Goal: Information Seeking & Learning: Get advice/opinions

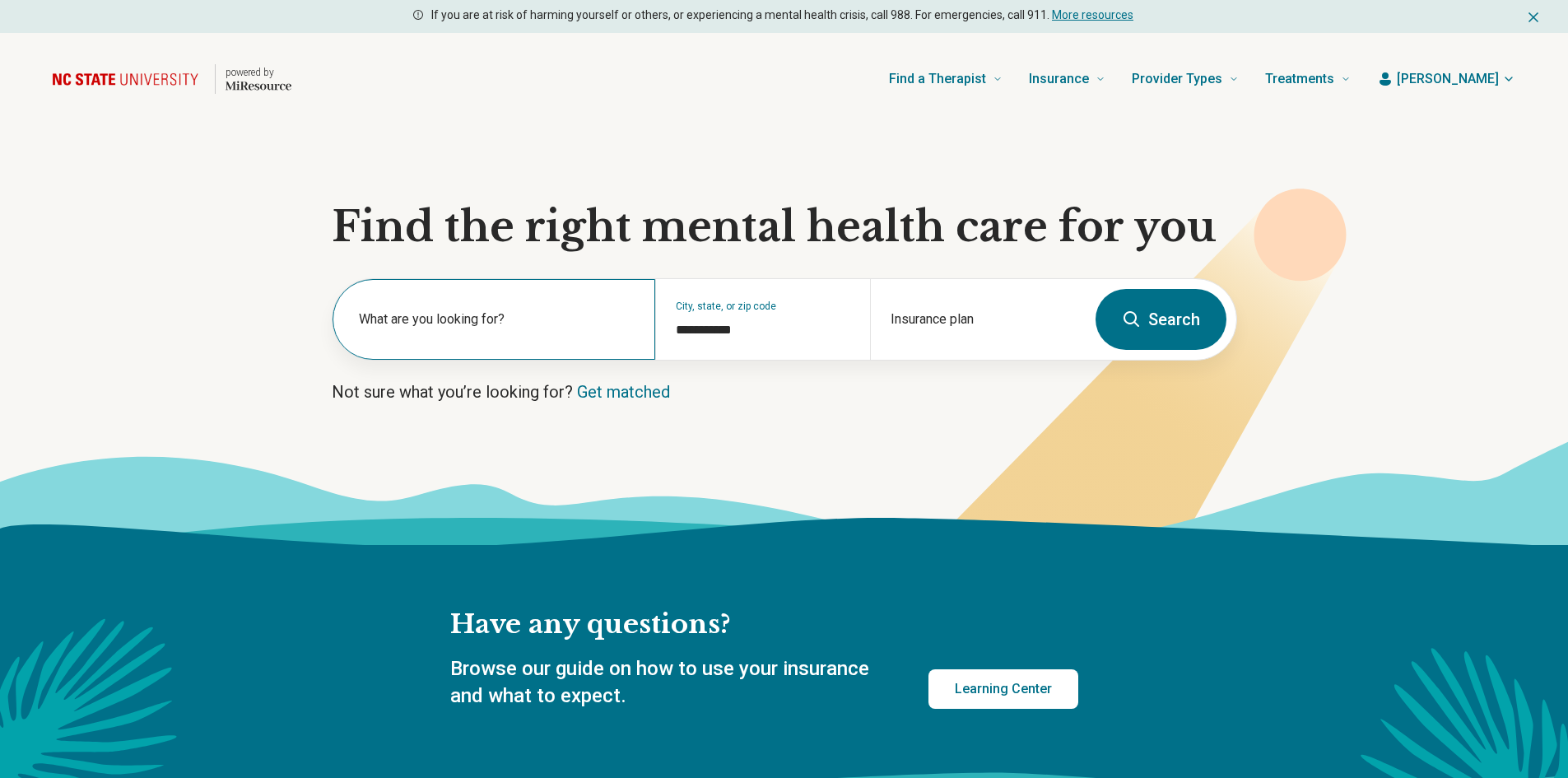
click at [536, 315] on label "What are you looking for?" at bounding box center [497, 319] width 277 height 20
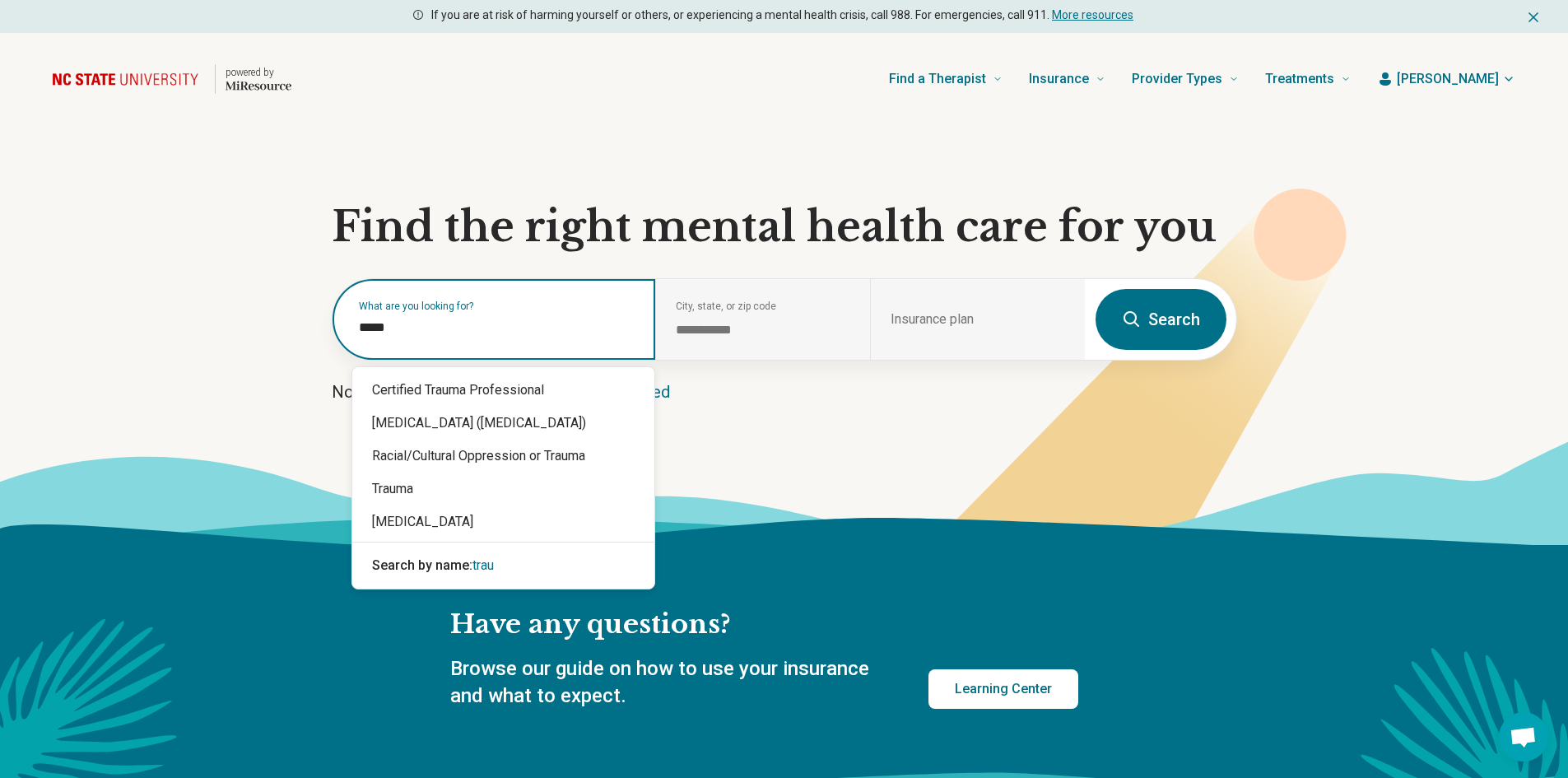
type input "******"
click at [403, 495] on div "Trauma" at bounding box center [503, 489] width 302 height 33
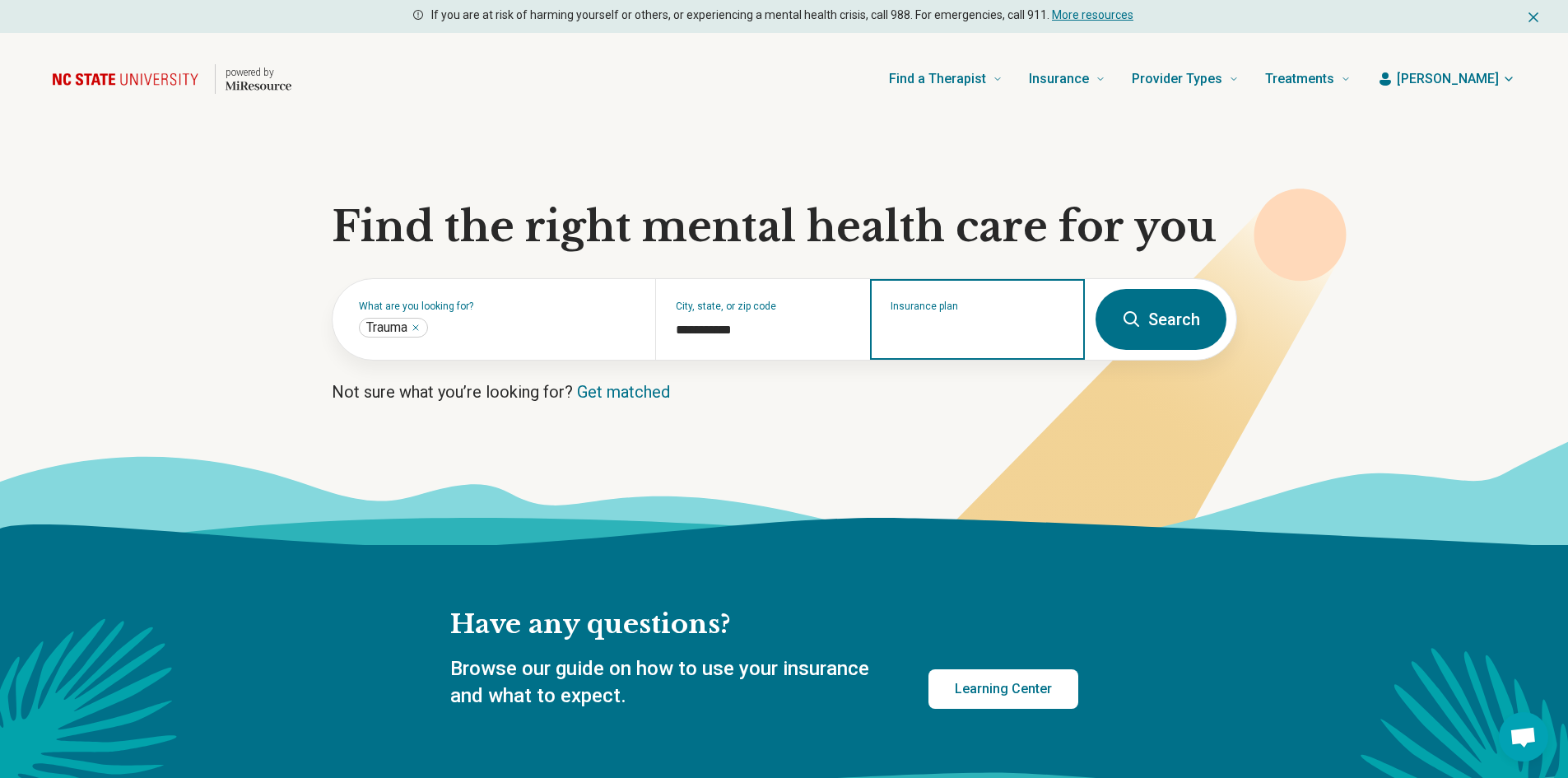
click at [955, 328] on input "Insurance plan" at bounding box center [978, 330] width 174 height 20
drag, startPoint x: 955, startPoint y: 323, endPoint x: 869, endPoint y: 321, distance: 86.0
click at [869, 321] on div "**********" at bounding box center [709, 320] width 753 height 81
type input "*********"
click at [927, 385] on div "Blue Cross Blue Shield" at bounding box center [961, 390] width 178 height 33
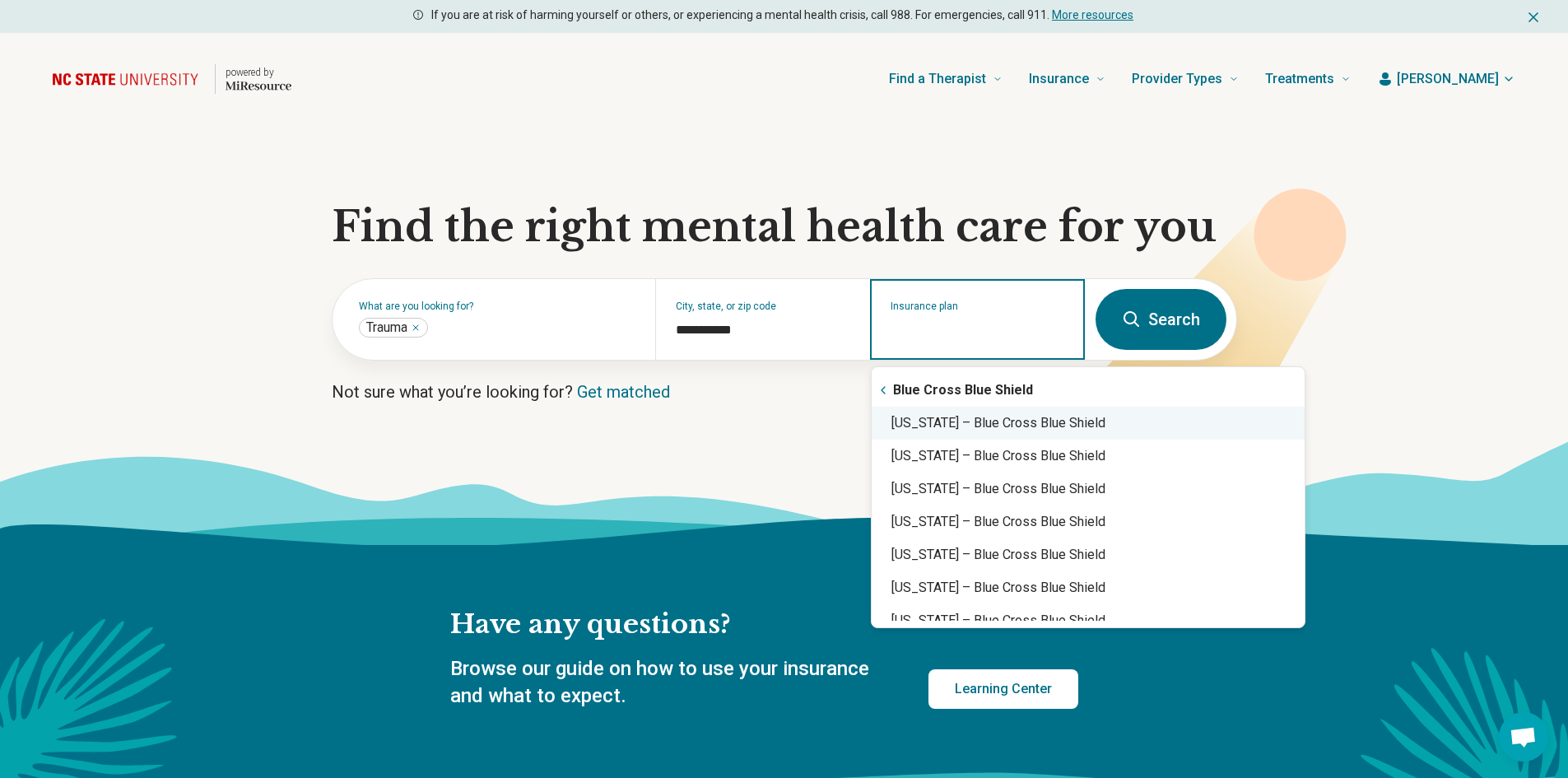
click at [1019, 427] on div "North Carolina – Blue Cross Blue Shield" at bounding box center [1088, 423] width 433 height 33
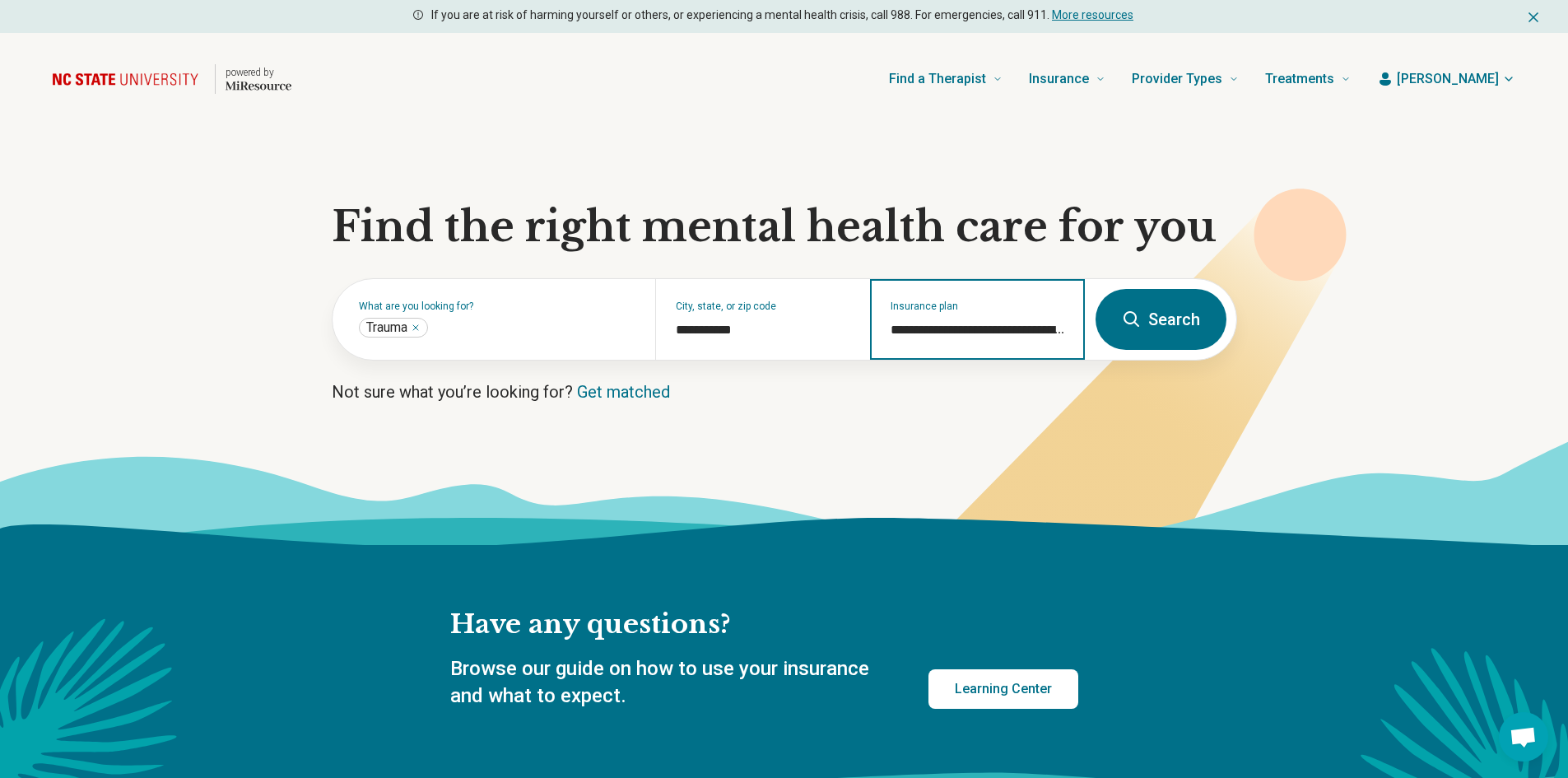
type input "**********"
click at [1146, 325] on button "Search" at bounding box center [1161, 320] width 131 height 61
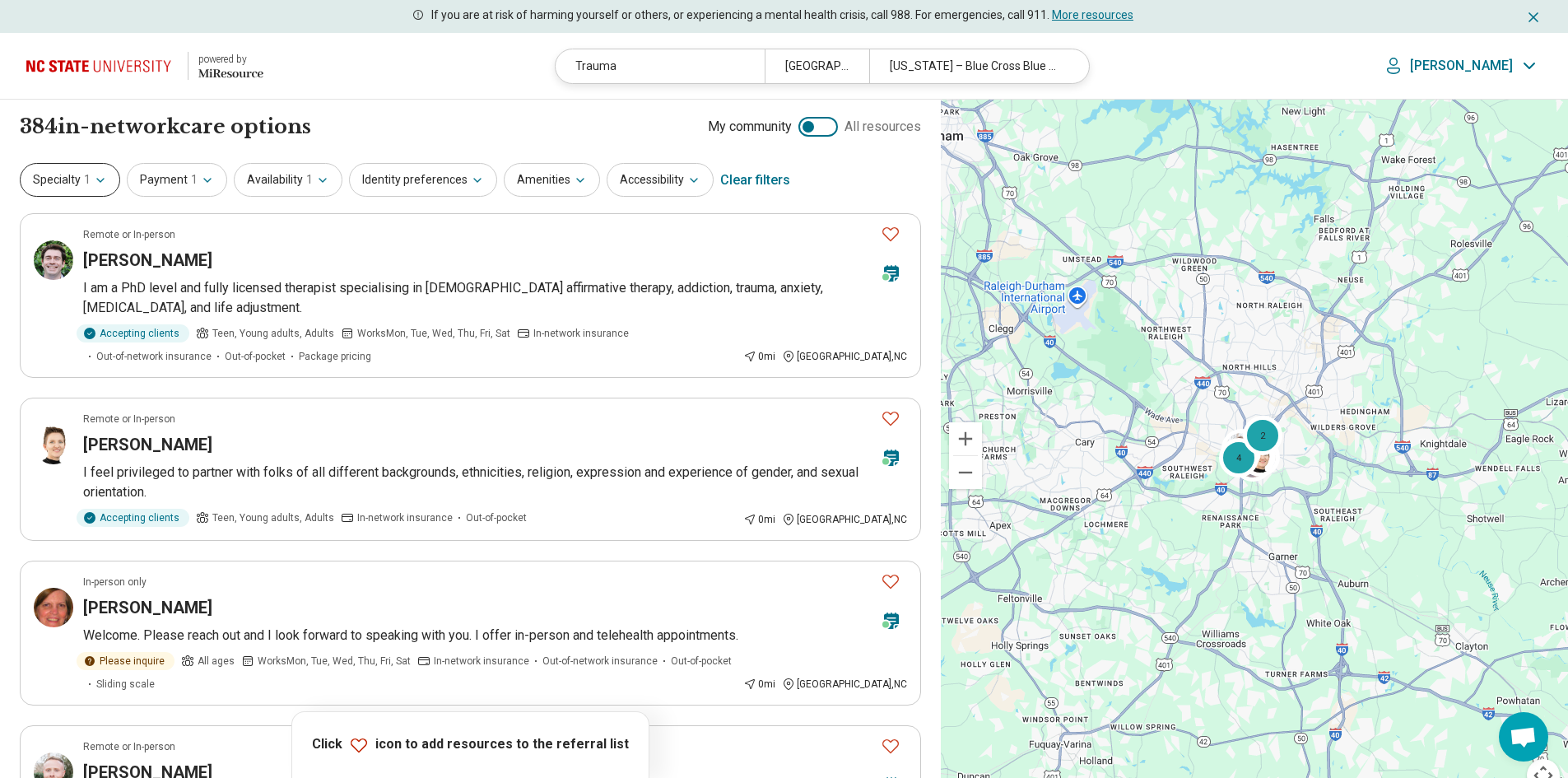
click at [107, 183] on button "Specialty 1" at bounding box center [70, 180] width 101 height 34
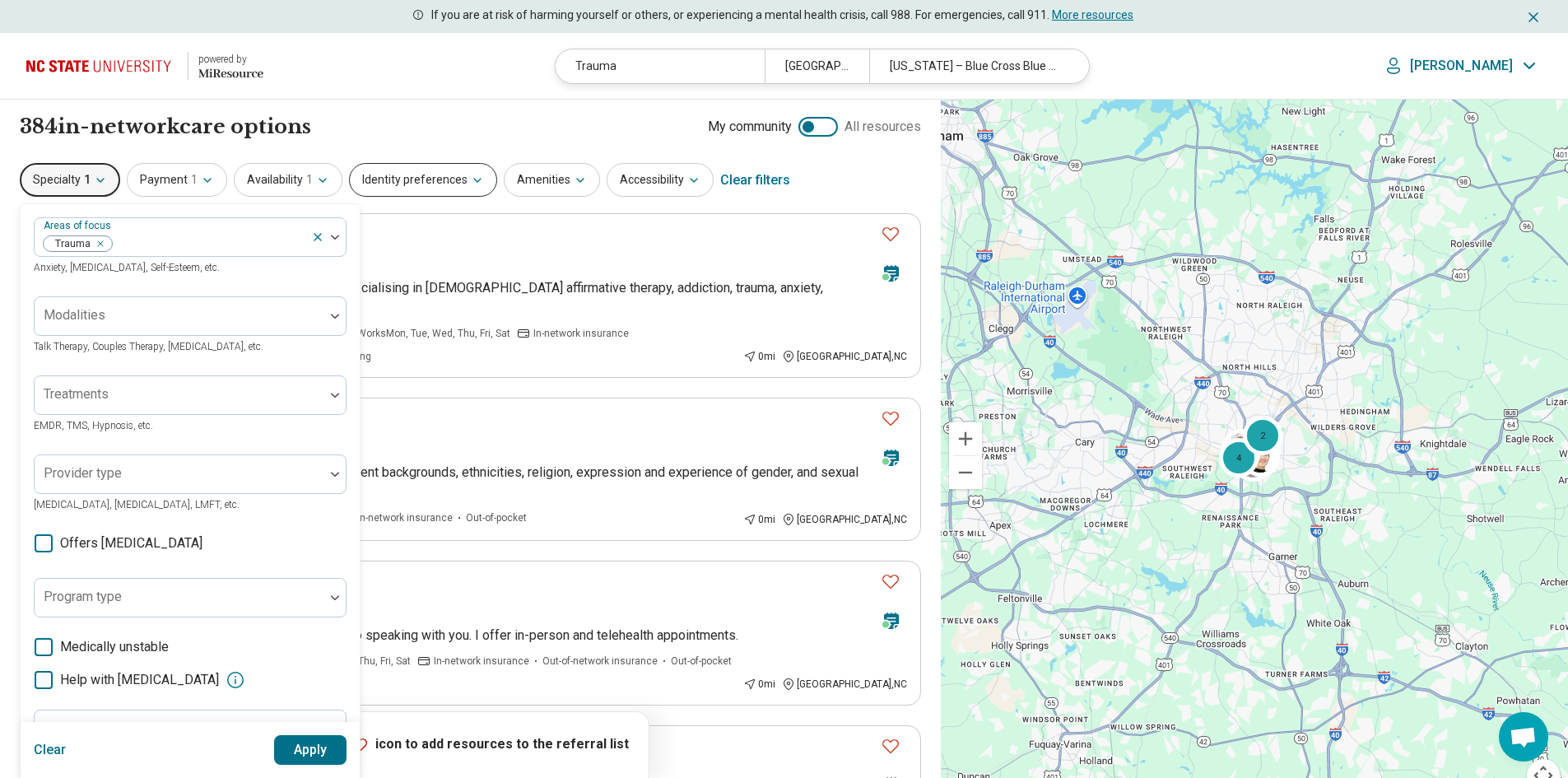
click at [436, 188] on button "Identity preferences" at bounding box center [422, 180] width 148 height 34
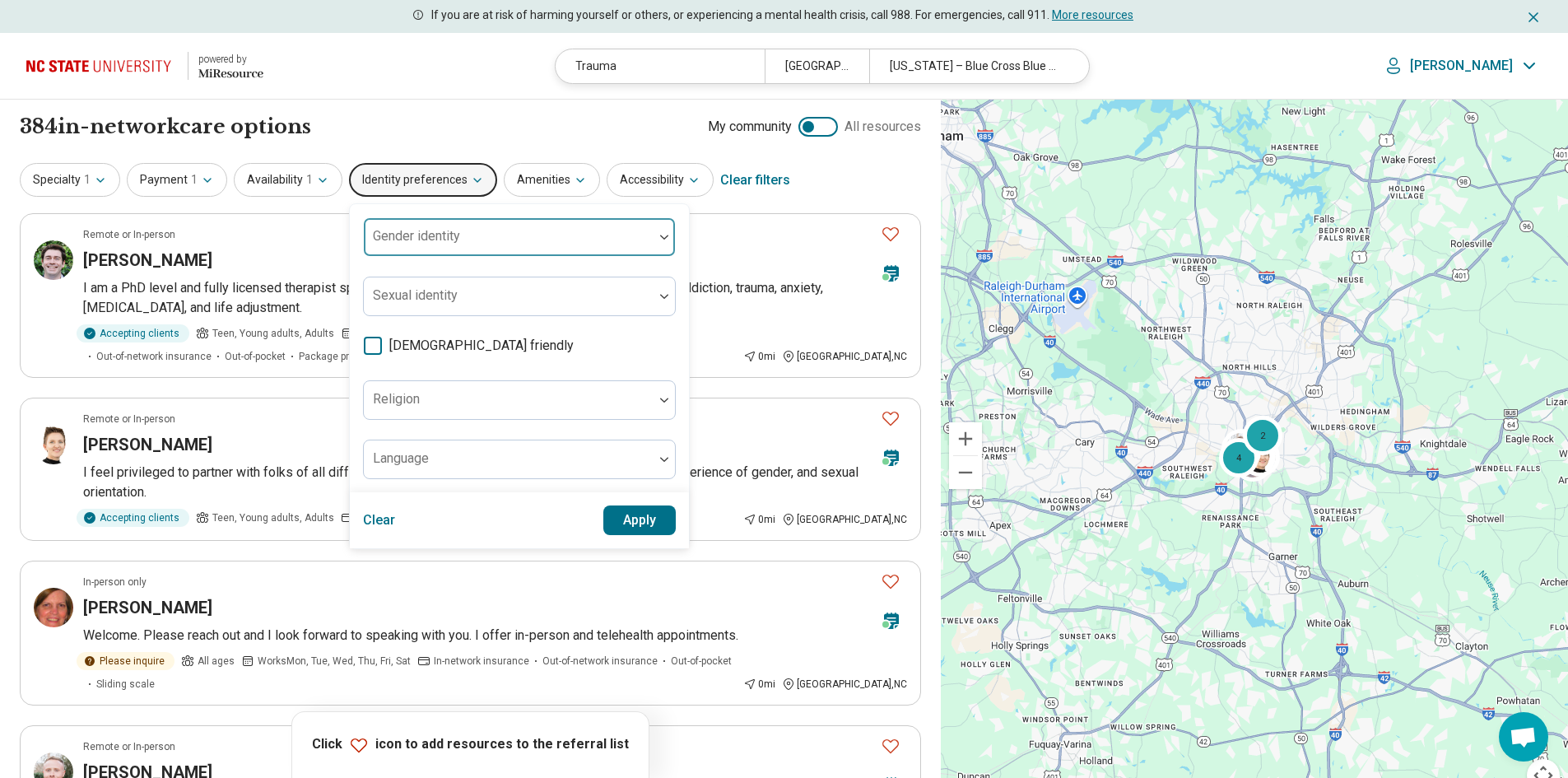
click at [439, 243] on div "Gender identity" at bounding box center [519, 237] width 313 height 40
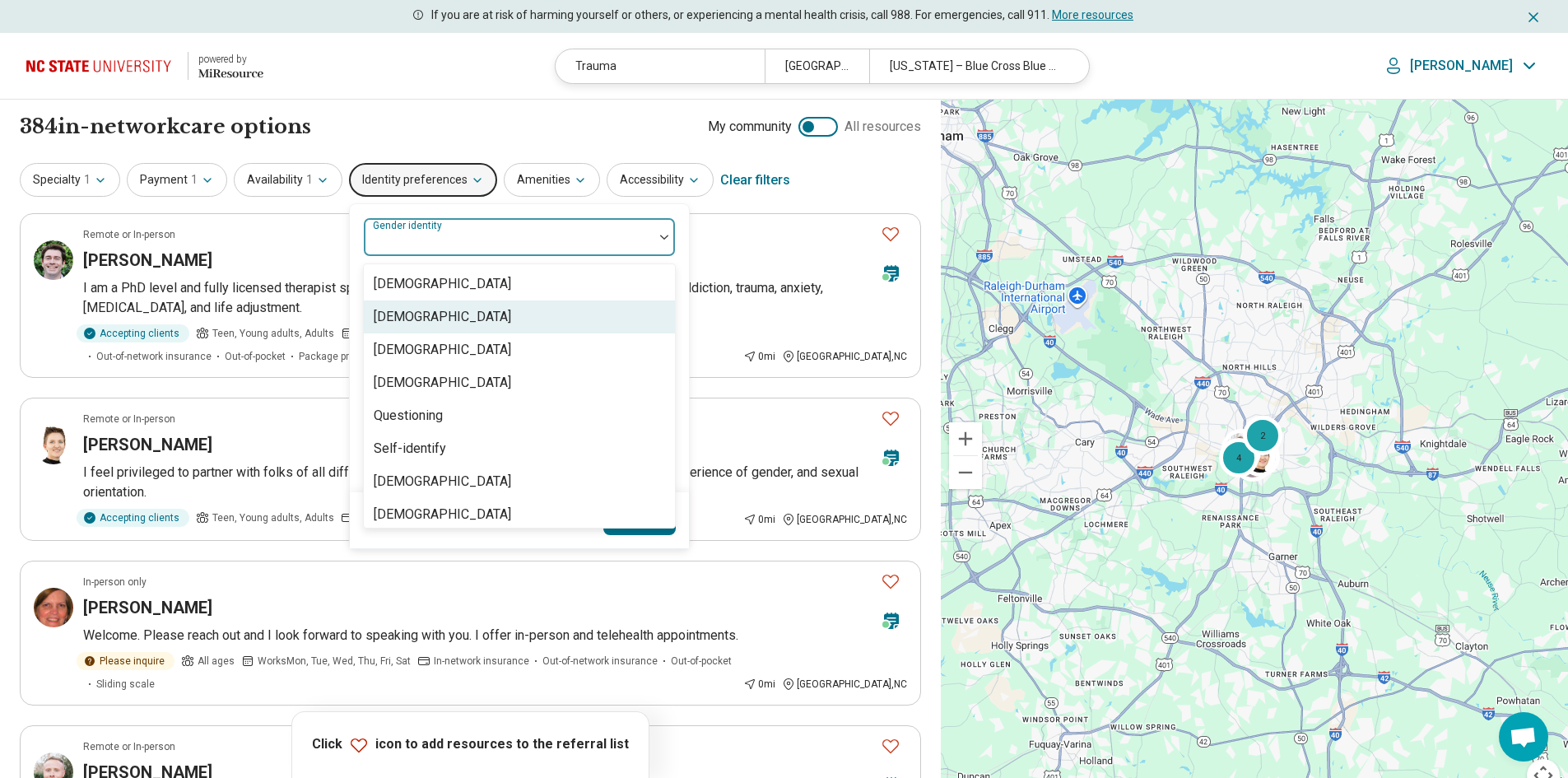
click at [426, 313] on div "[DEMOGRAPHIC_DATA]" at bounding box center [442, 317] width 137 height 20
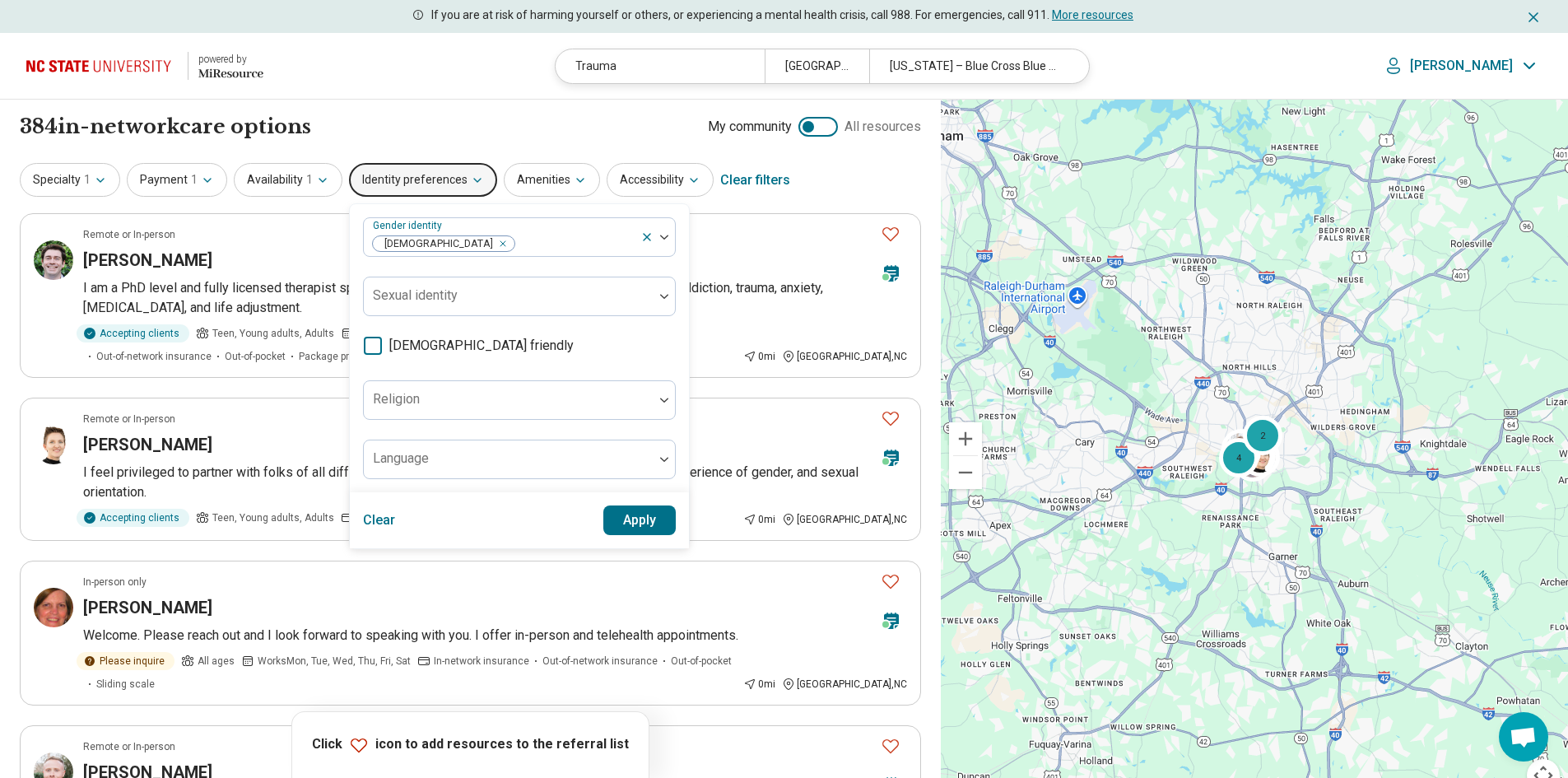
click at [370, 126] on div "384 in-network care options 384 in-network provider s My community All resources" at bounding box center [470, 126] width 901 height 28
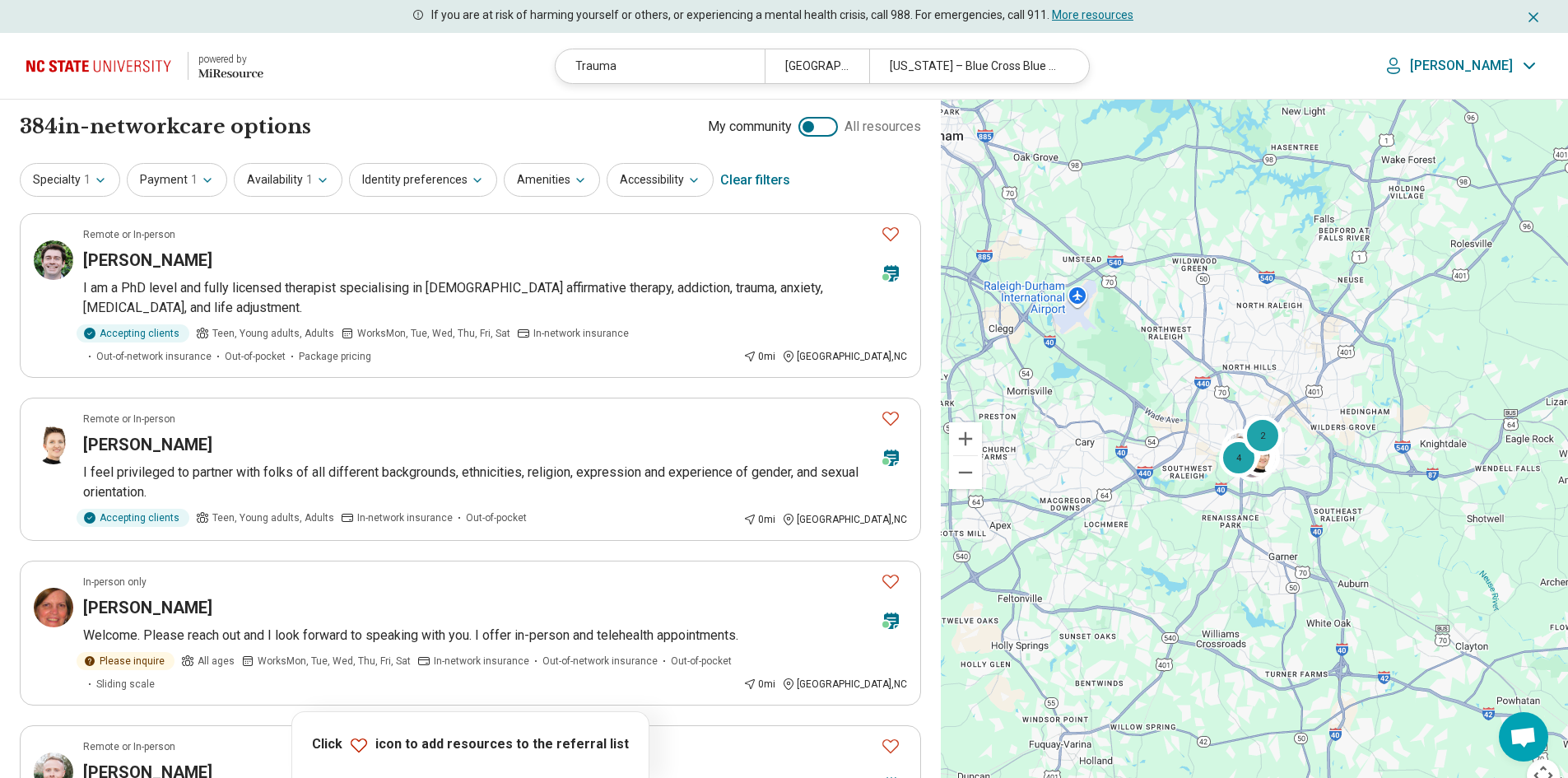
click at [477, 172] on button "Identity preferences" at bounding box center [422, 180] width 148 height 34
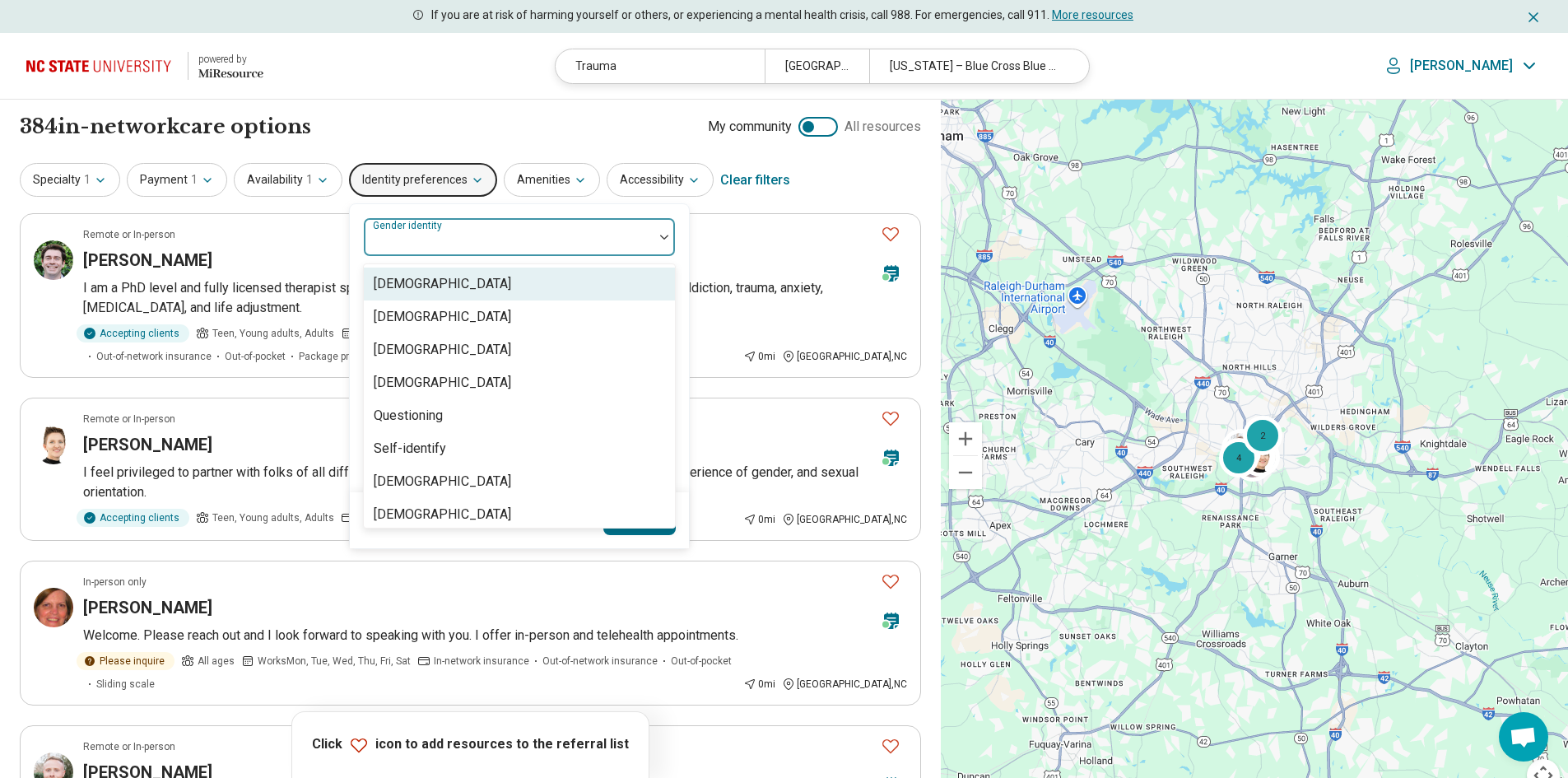
click at [449, 238] on div "Gender identity" at bounding box center [519, 237] width 313 height 40
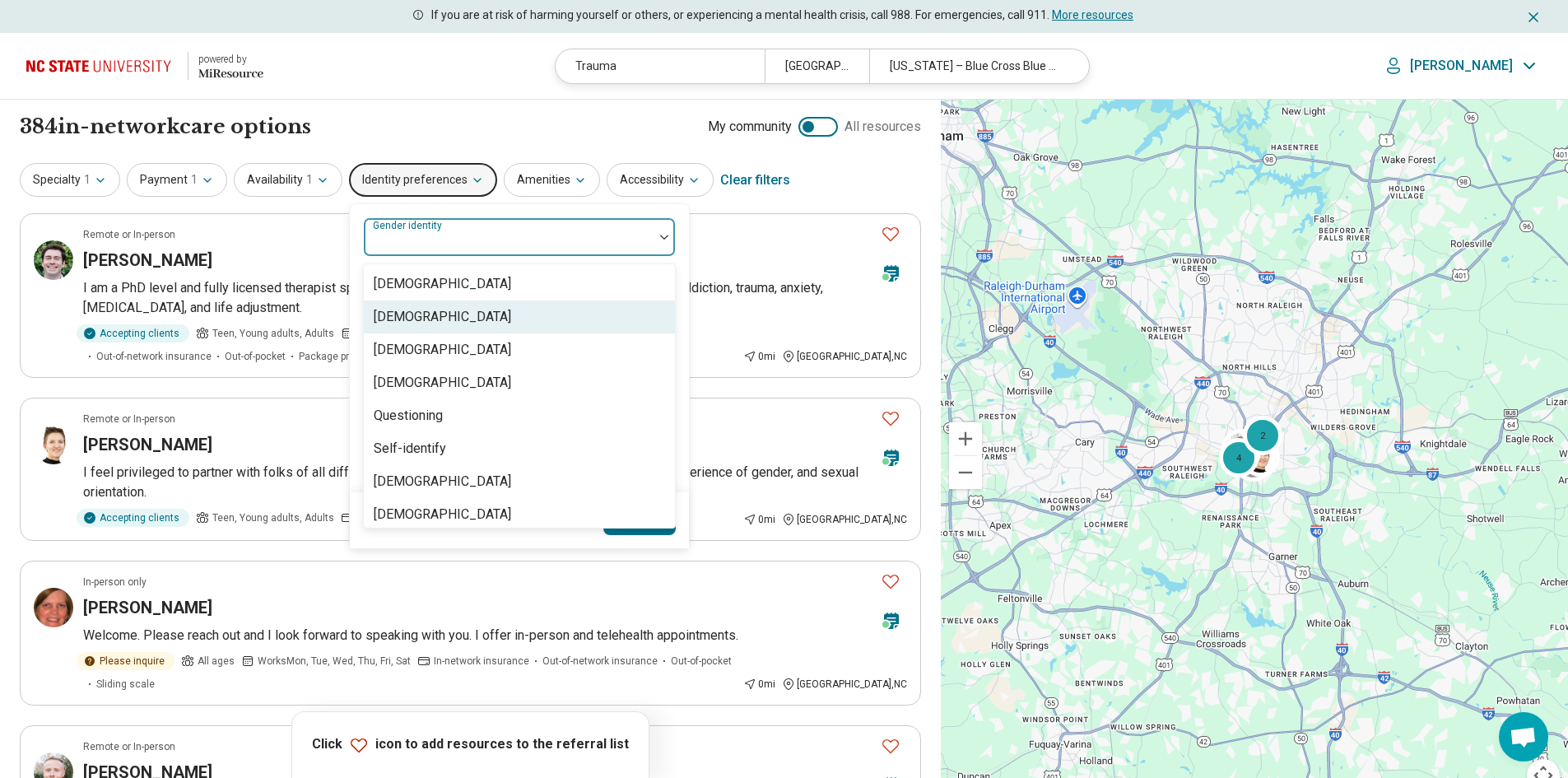
click at [447, 309] on div "[DEMOGRAPHIC_DATA]" at bounding box center [442, 317] width 137 height 20
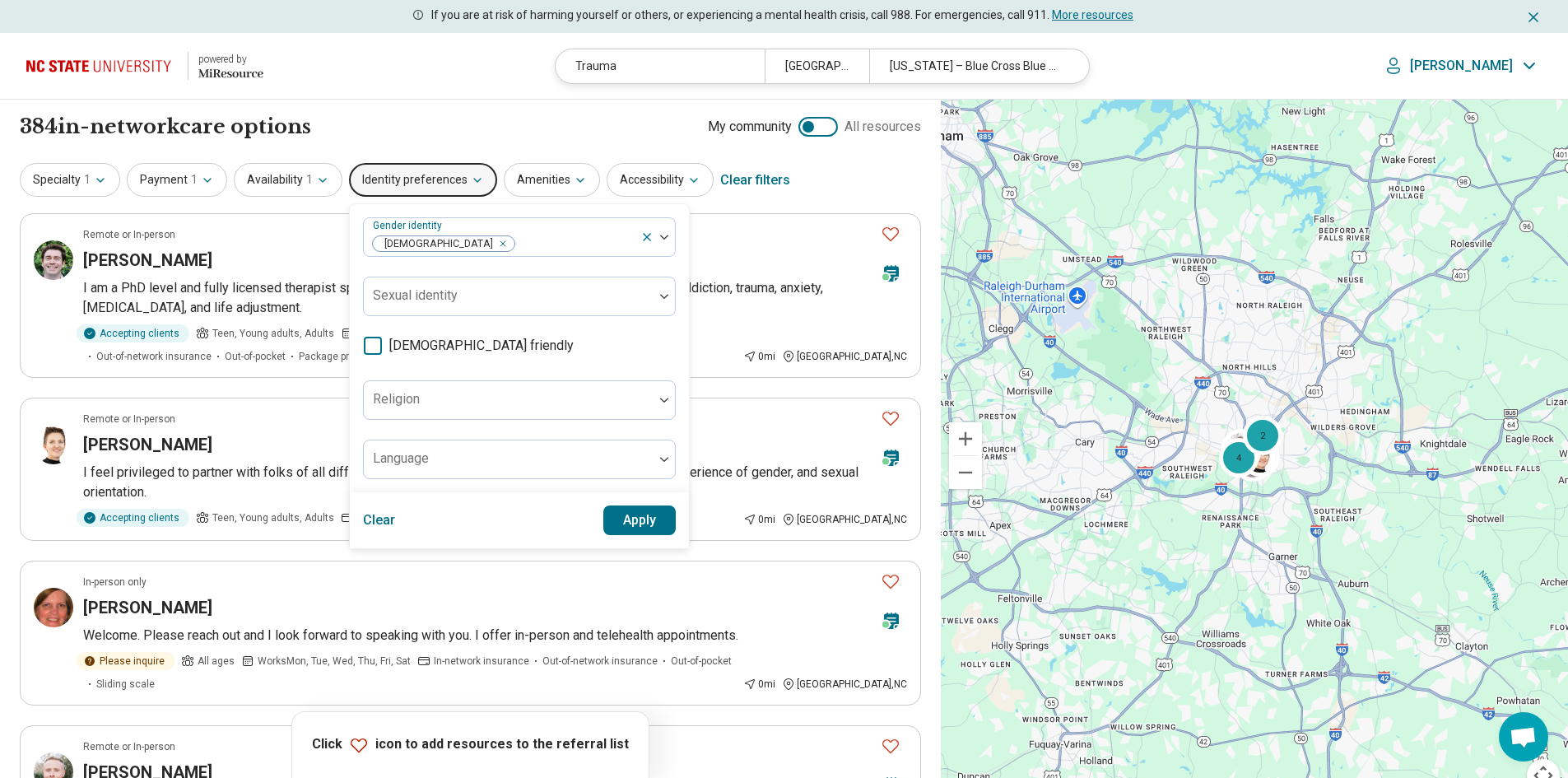
click at [611, 514] on button "Apply" at bounding box center [640, 519] width 74 height 30
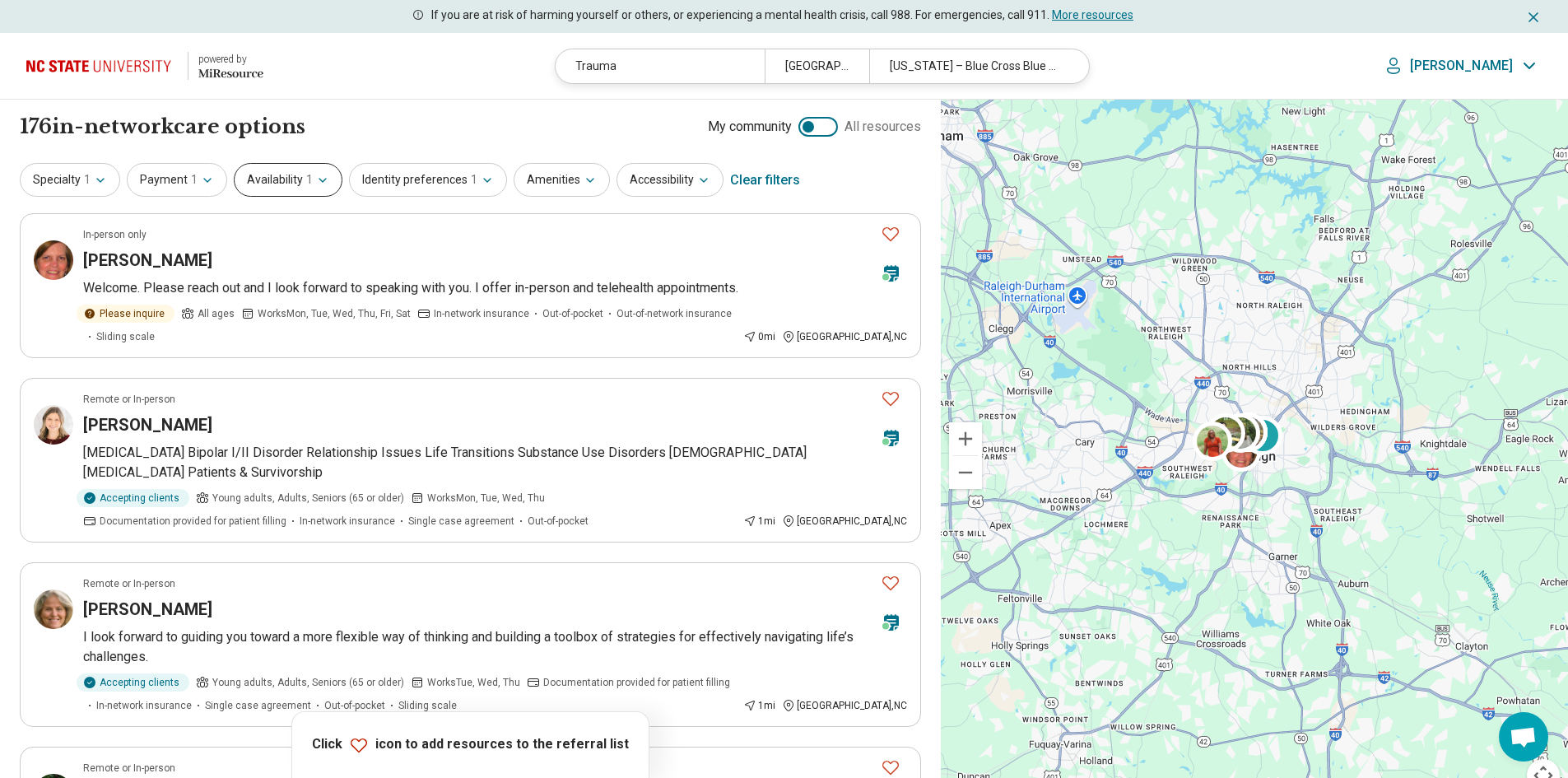
click at [270, 172] on button "Availability 1" at bounding box center [288, 180] width 109 height 34
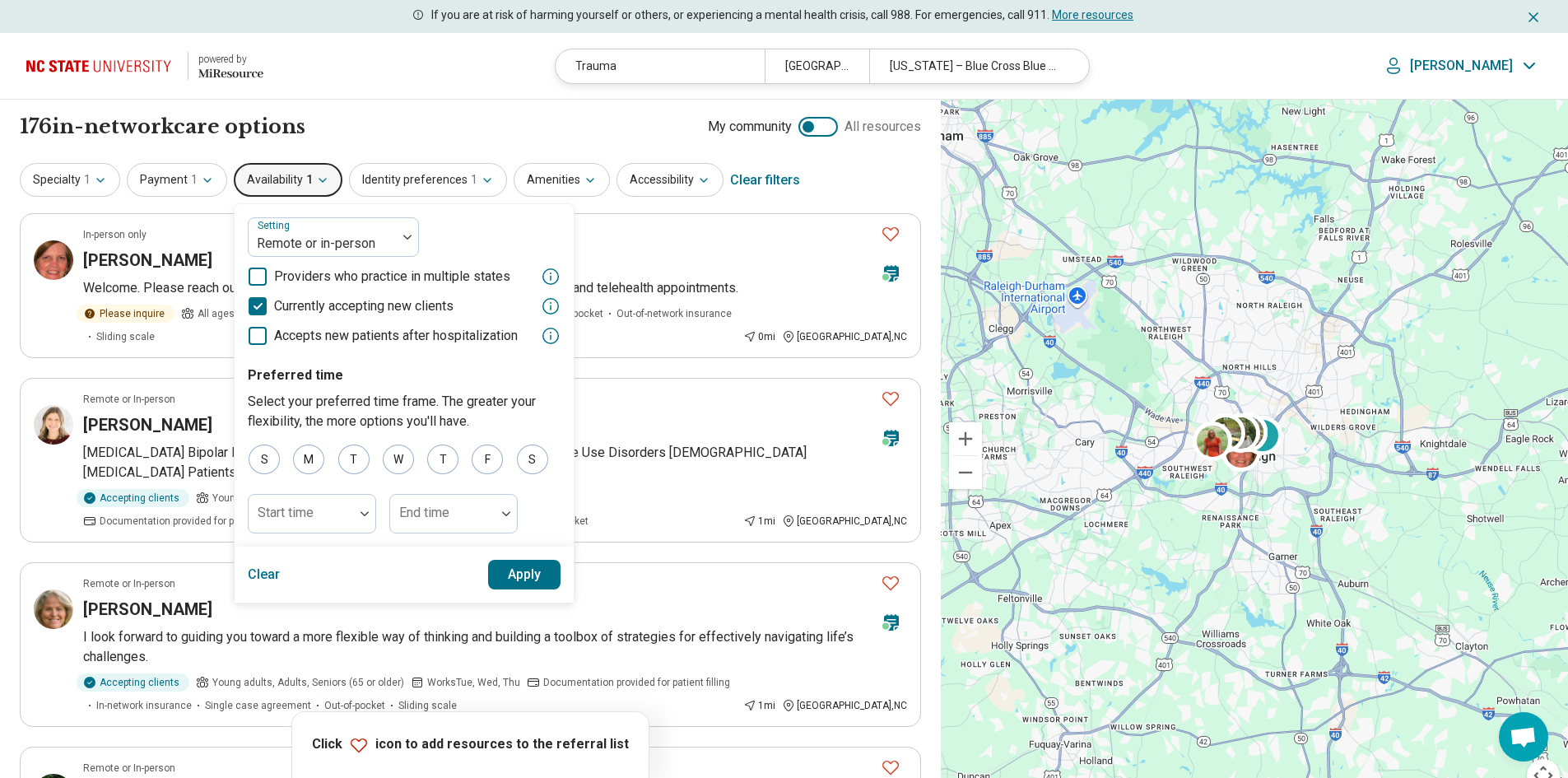
click at [359, 128] on div "176 in-network care options 176 in-network provider s My community All resources" at bounding box center [470, 126] width 901 height 28
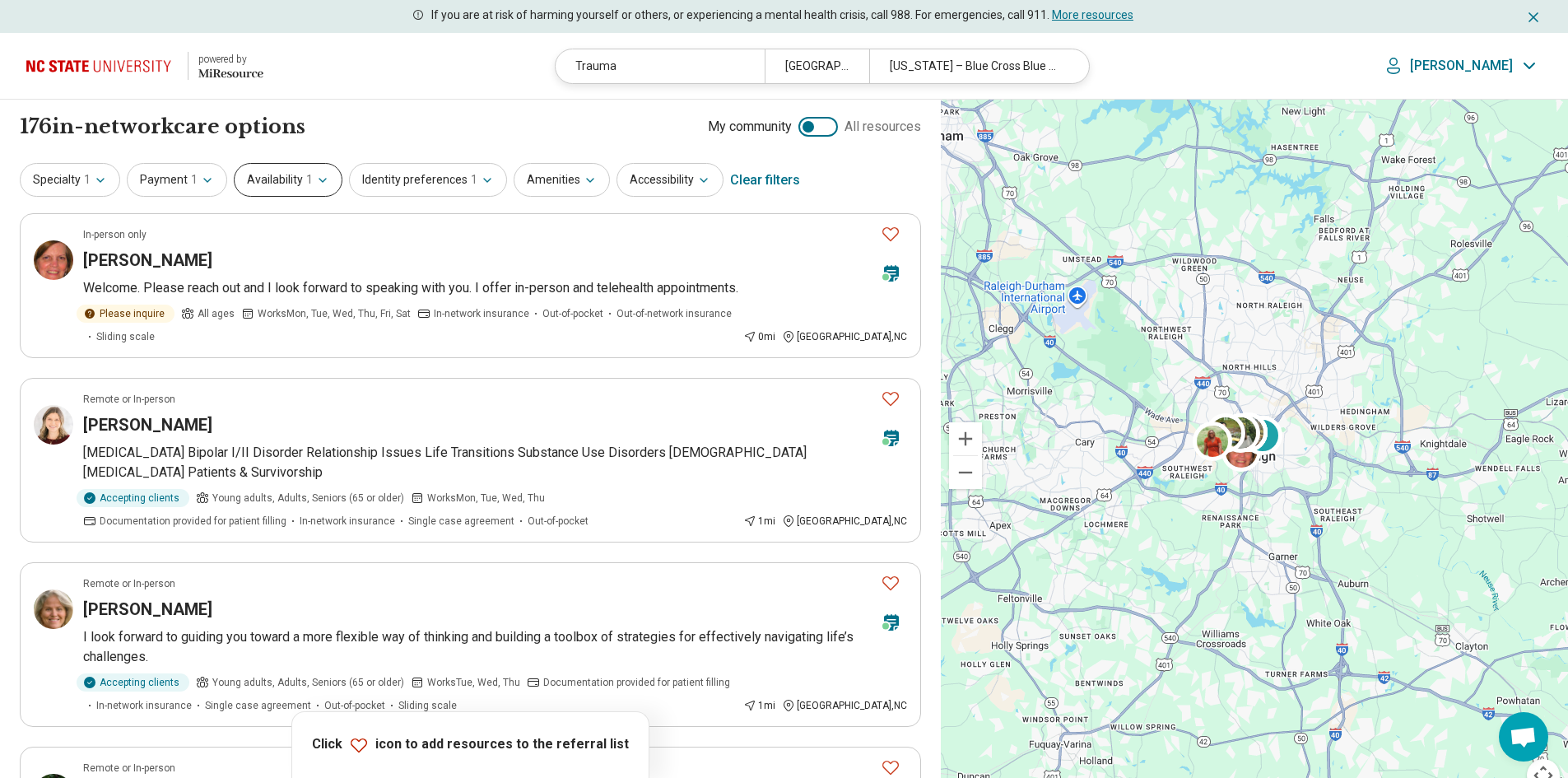
drag, startPoint x: 338, startPoint y: 175, endPoint x: 326, endPoint y: 175, distance: 12.0
click at [338, 175] on div "Specialty 1 Payment 1 Availability 1 Identity preferences 1 Amenities Accessibi…" at bounding box center [470, 181] width 901 height 40
click at [326, 175] on button "Availability 1" at bounding box center [288, 180] width 109 height 34
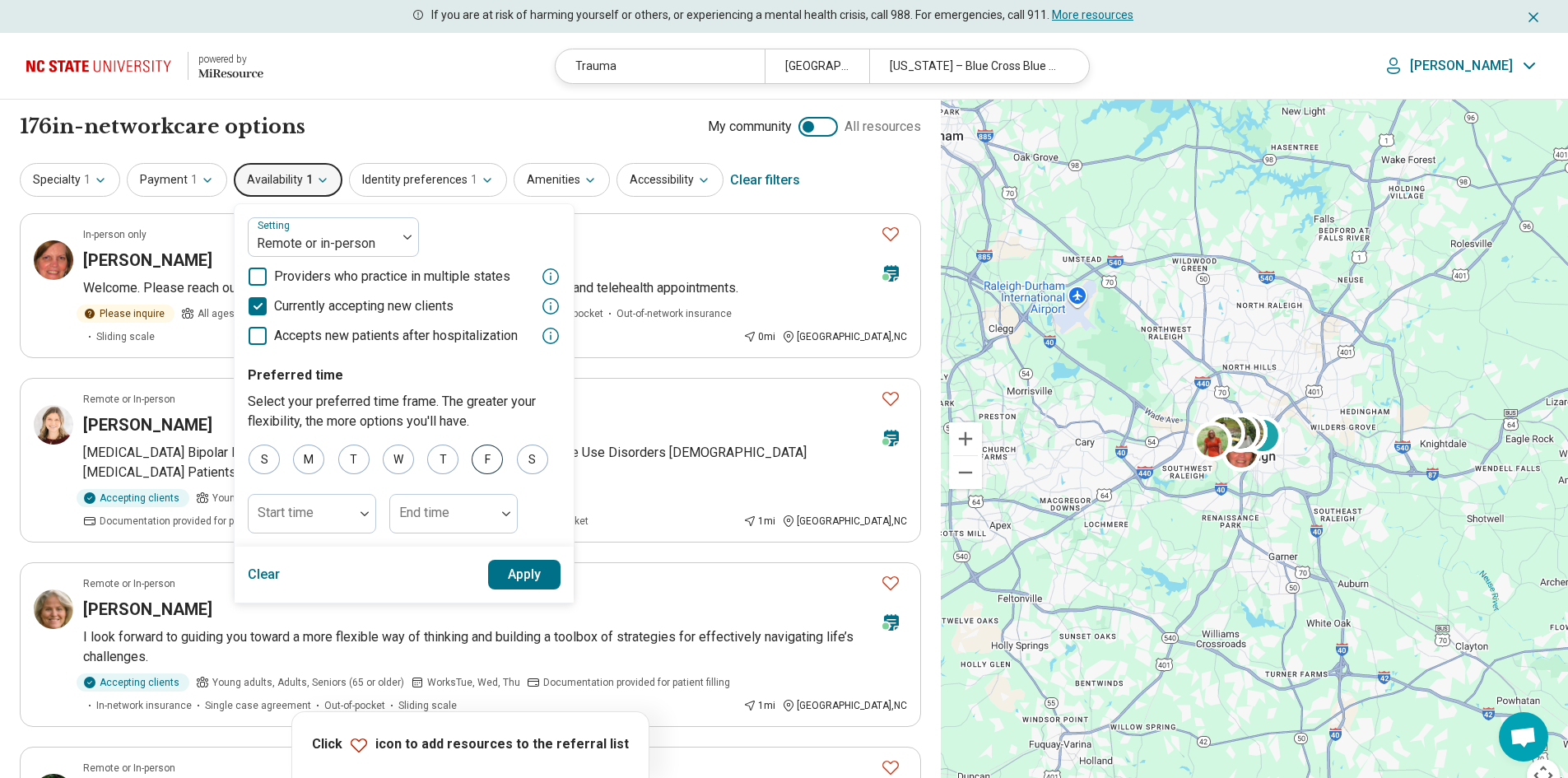
click at [476, 456] on div "F" at bounding box center [487, 459] width 31 height 30
click at [524, 629] on button "Apply" at bounding box center [525, 627] width 74 height 30
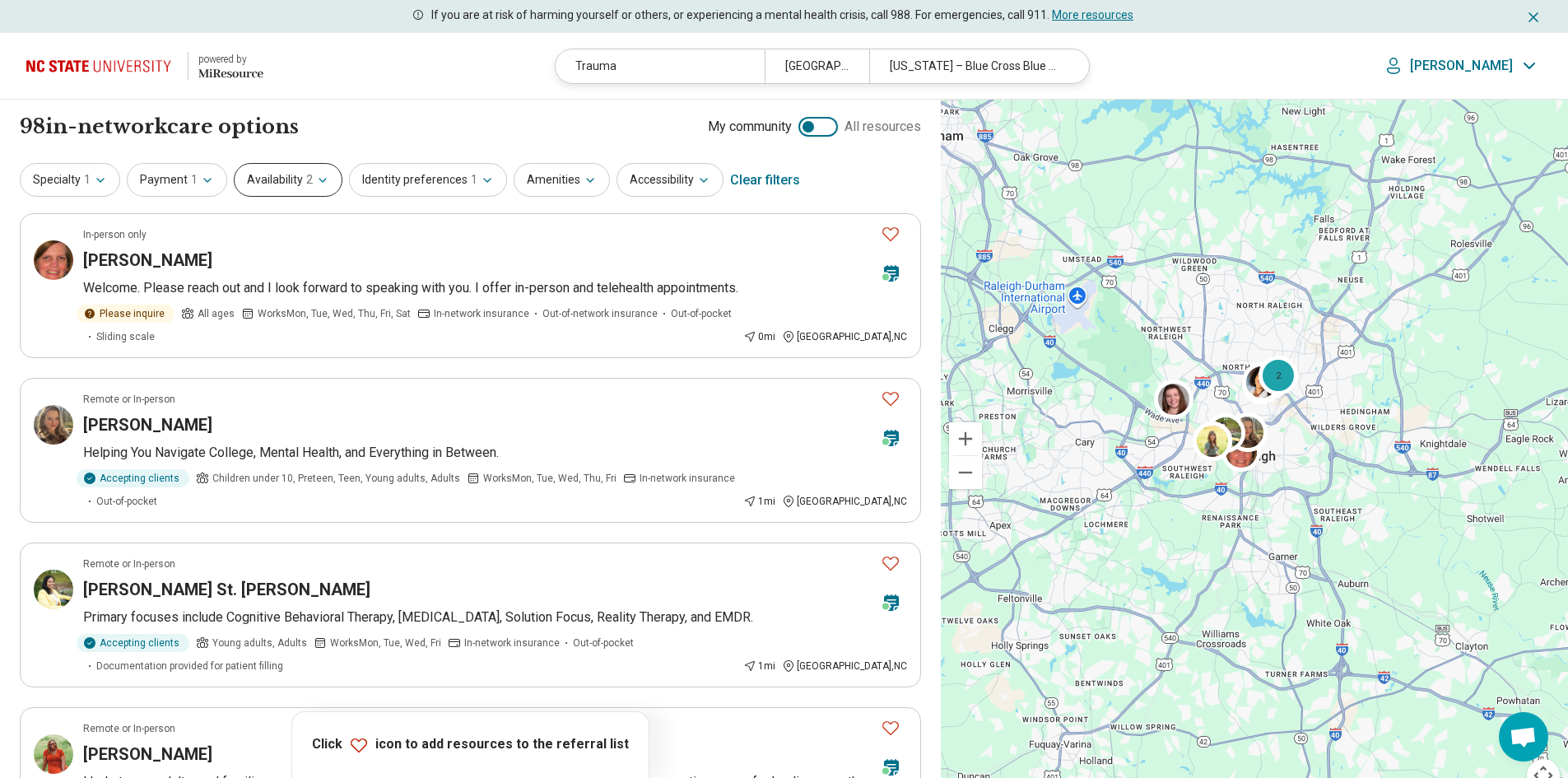
click at [250, 175] on button "Availability 2" at bounding box center [288, 180] width 109 height 34
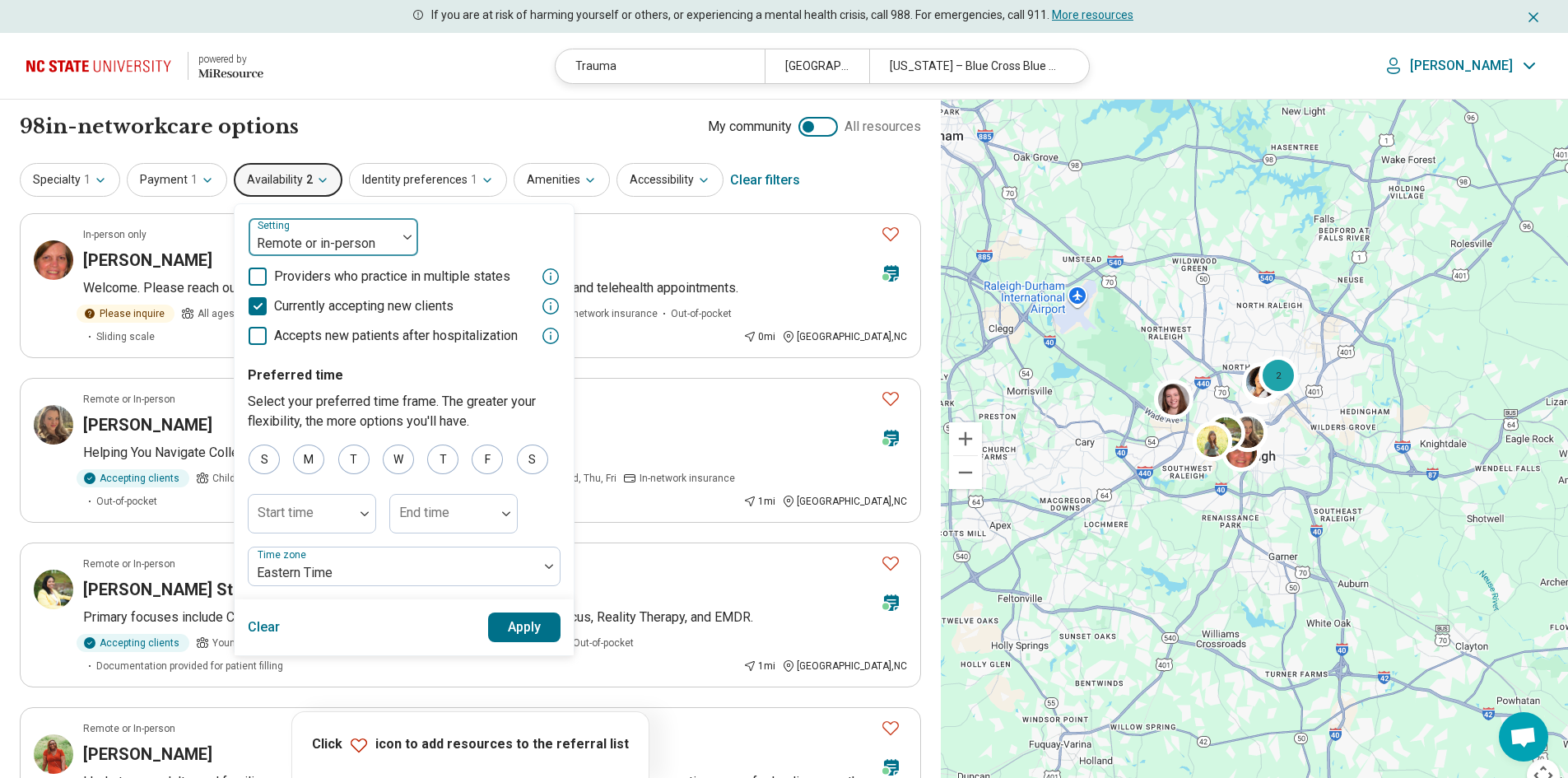
click at [277, 234] on div at bounding box center [323, 243] width 135 height 23
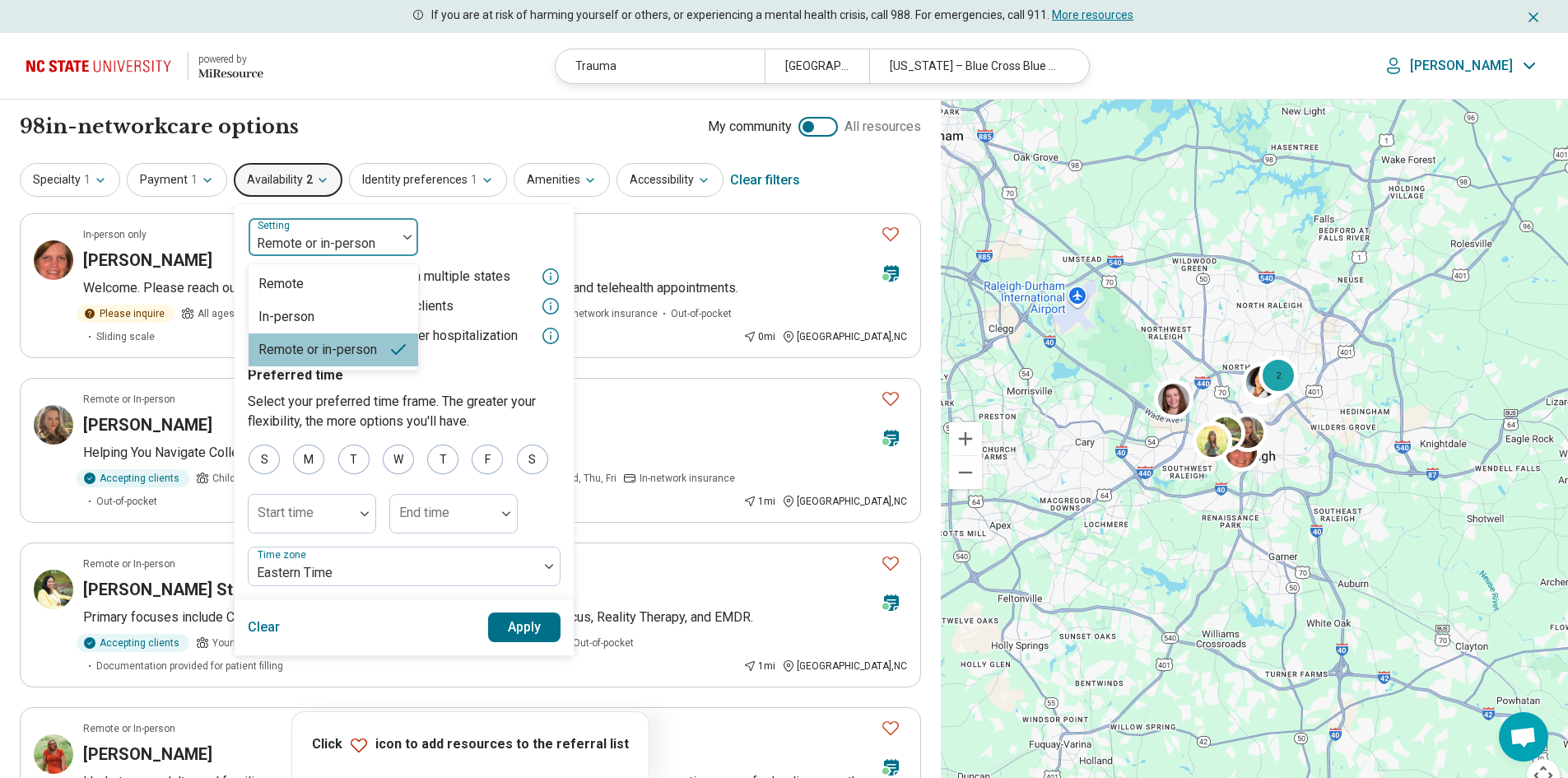
click at [280, 235] on div at bounding box center [323, 243] width 135 height 23
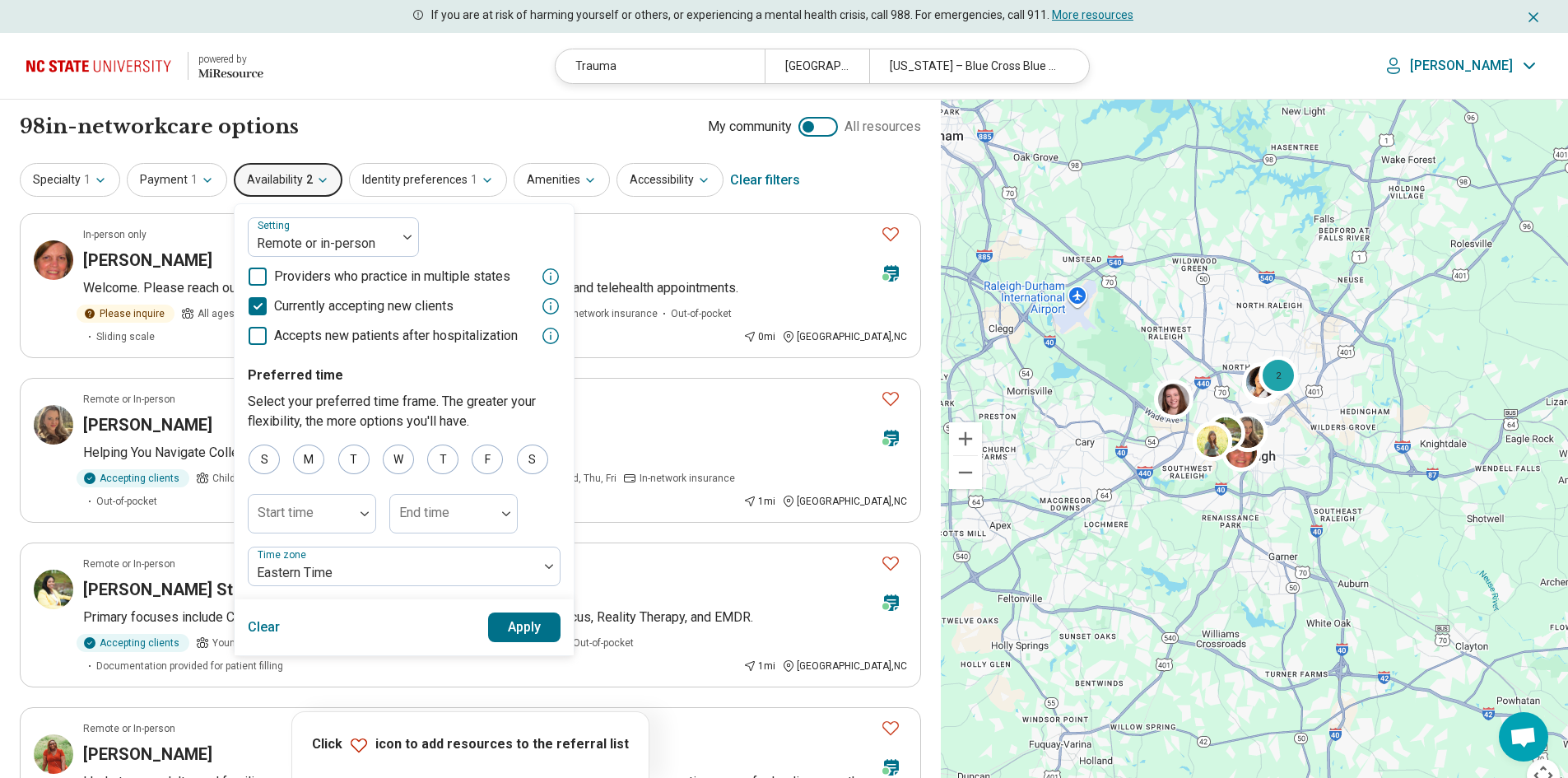
click at [387, 123] on div "98 in-network care options 98 in-network provider s My community All resources" at bounding box center [470, 126] width 901 height 28
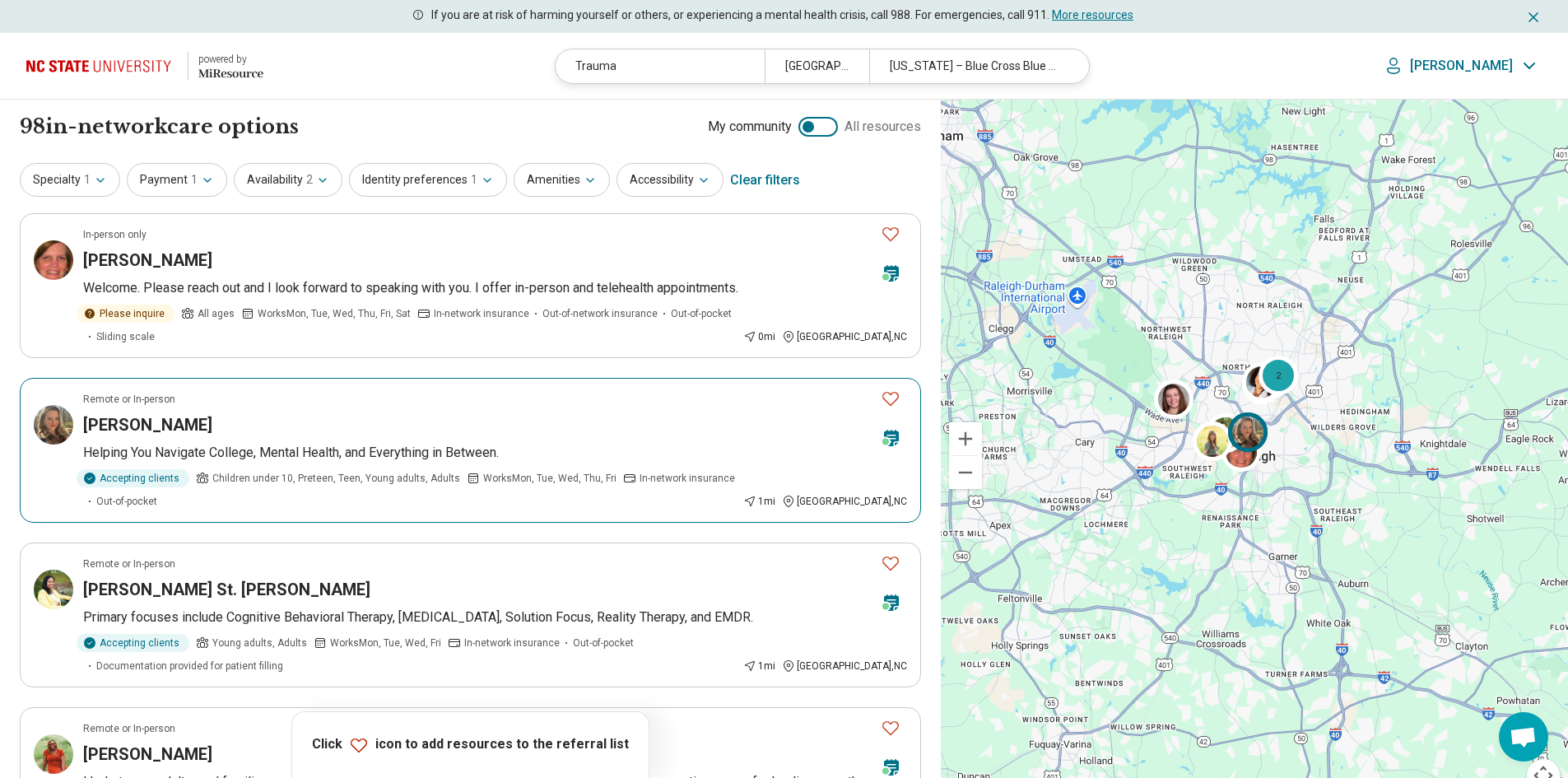
click at [891, 388] on icon "Favorite" at bounding box center [890, 398] width 20 height 20
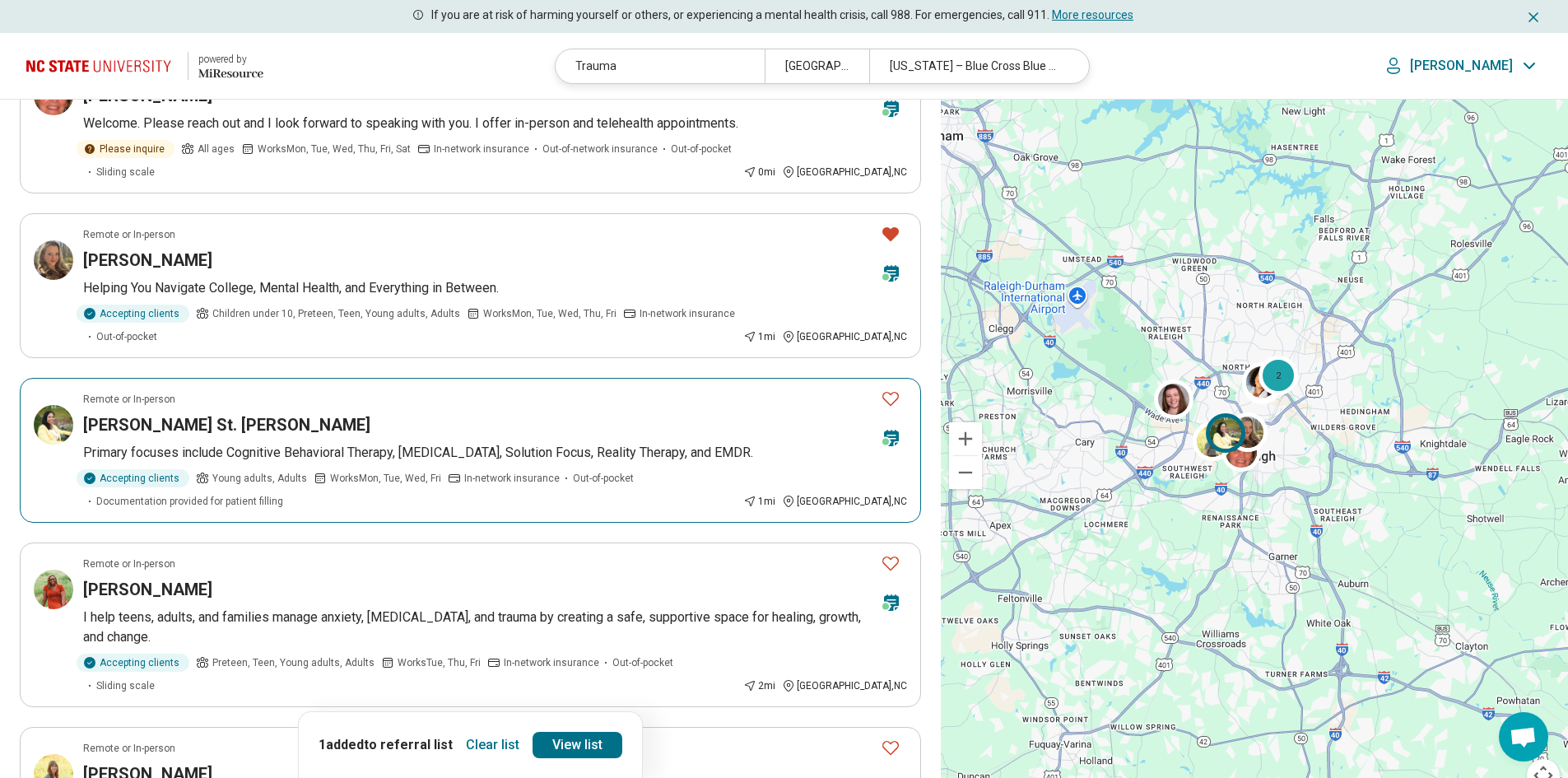
click at [893, 388] on icon "Favorite" at bounding box center [890, 398] width 20 height 20
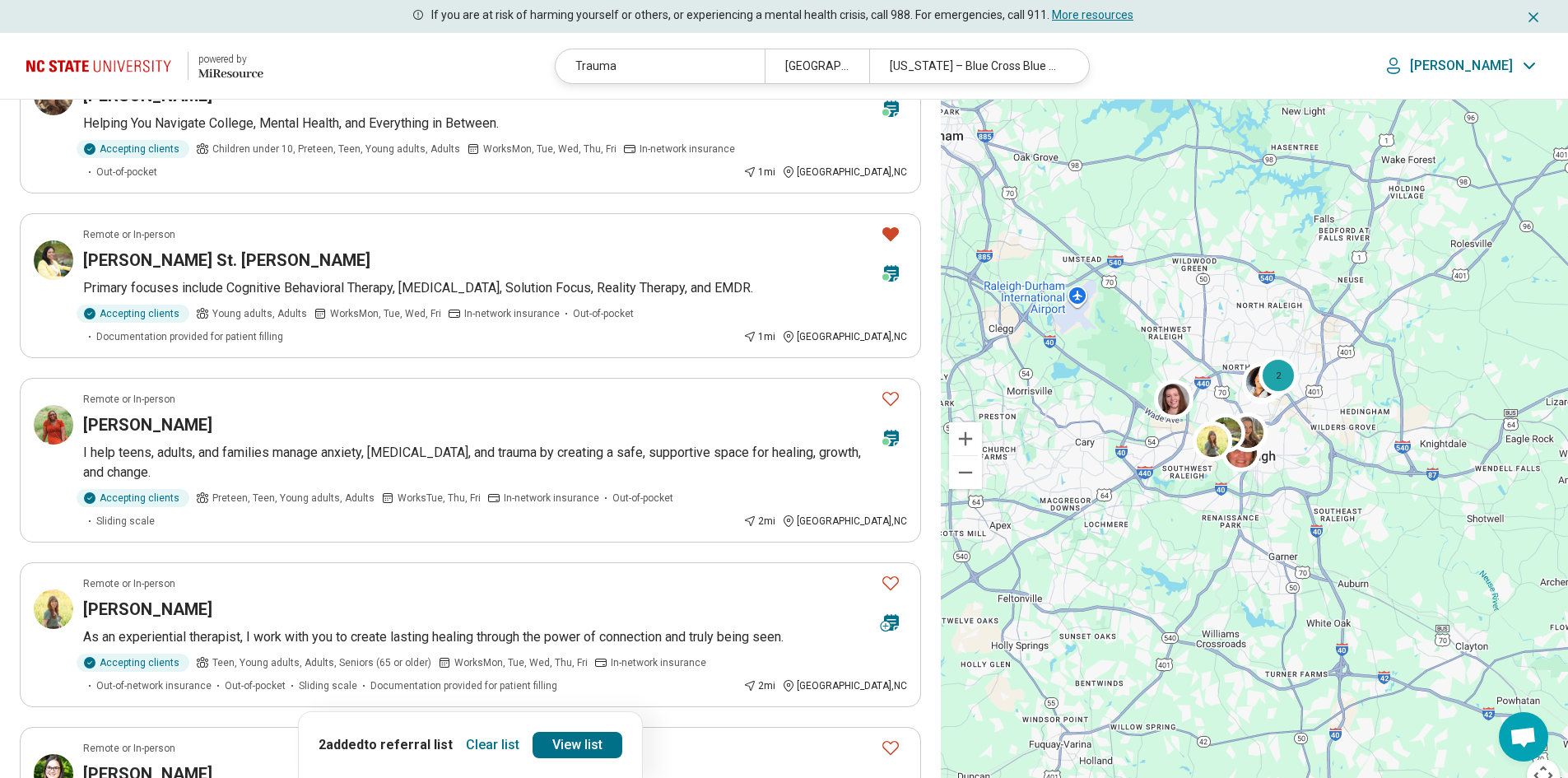
scroll to position [411, 0]
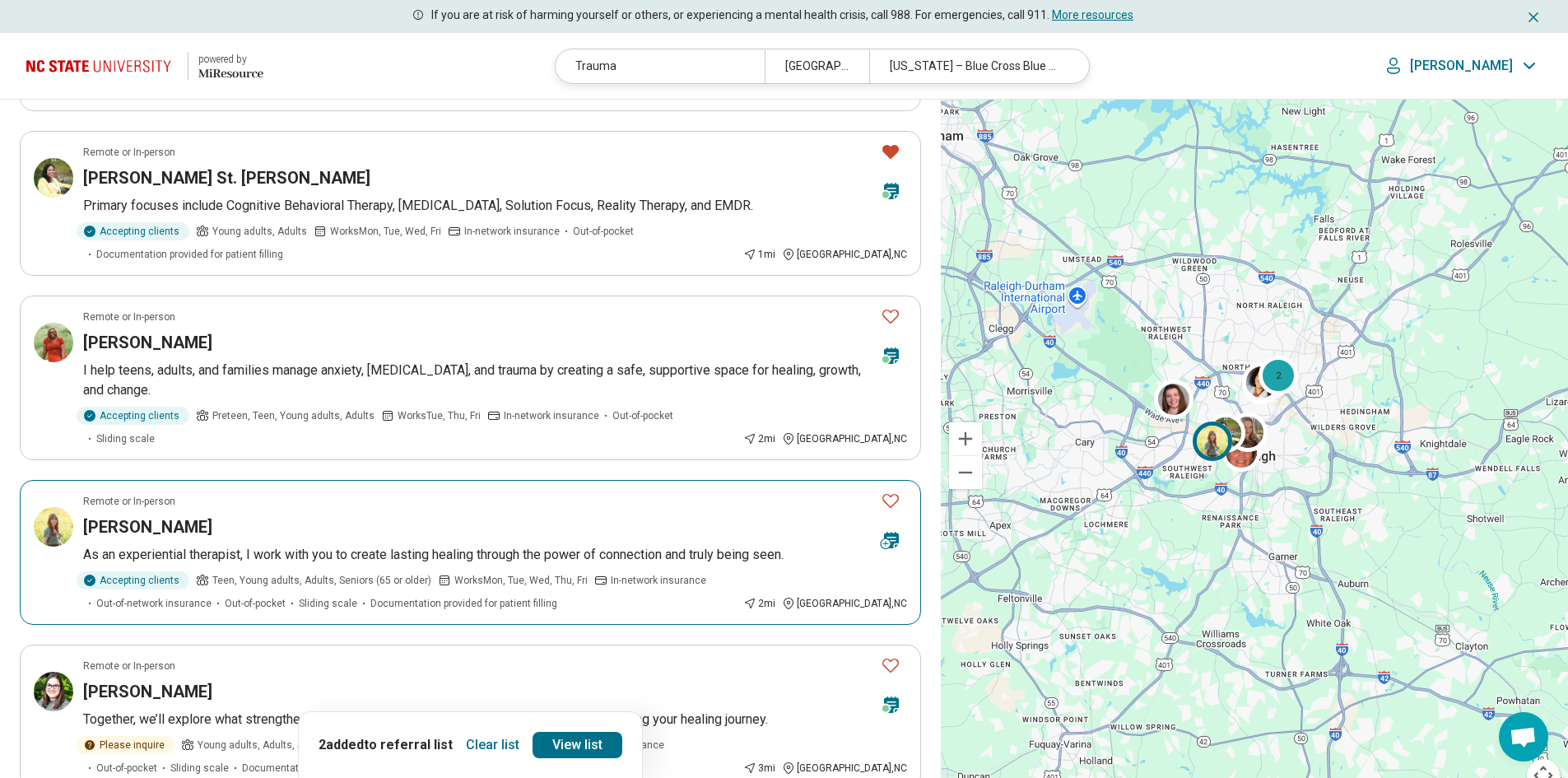
click at [455, 515] on div "[PERSON_NAME]" at bounding box center [475, 526] width 784 height 23
click at [897, 491] on icon "Favorite" at bounding box center [890, 500] width 20 height 20
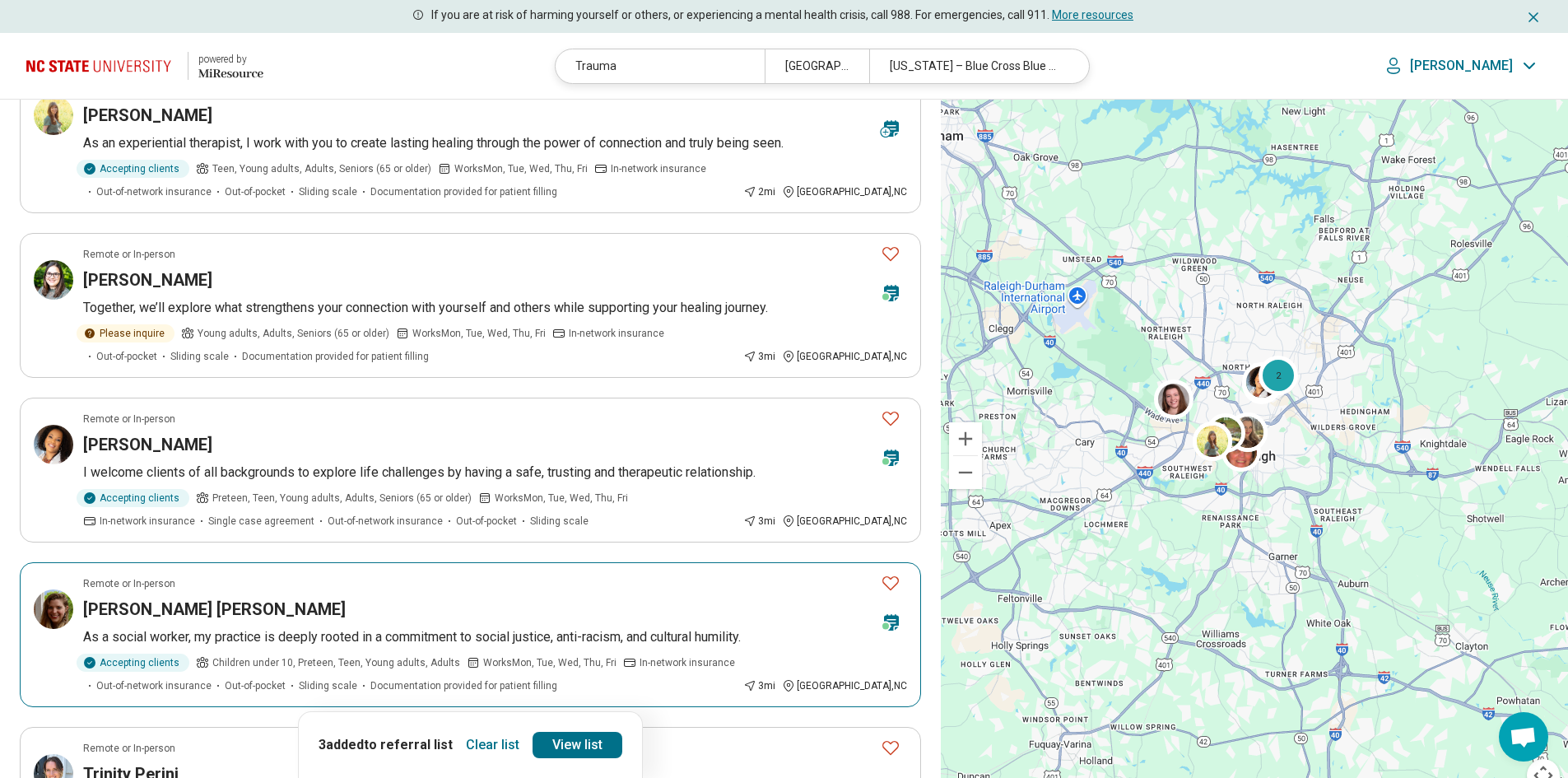
scroll to position [1070, 0]
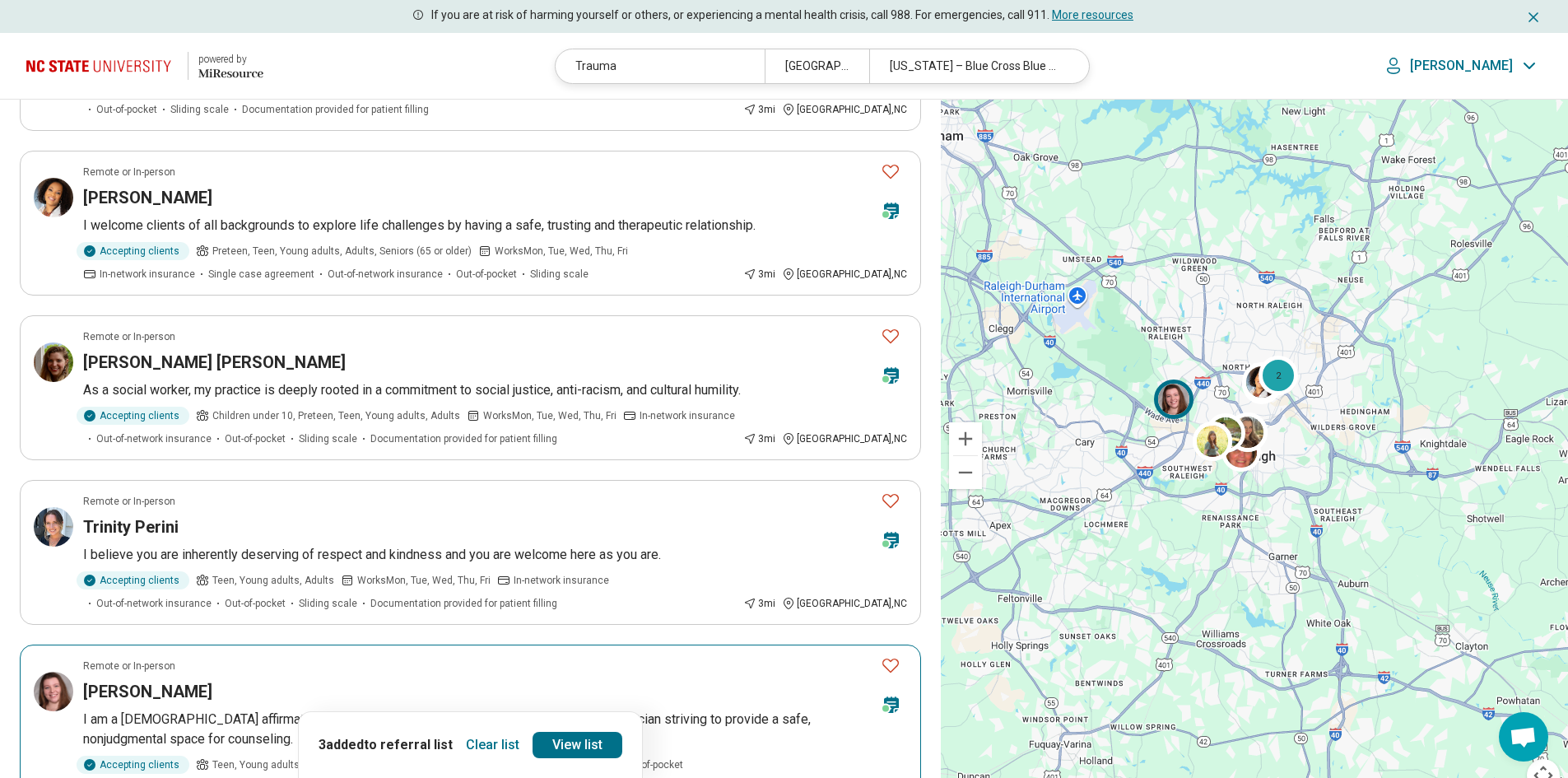
click at [887, 655] on icon "Favorite" at bounding box center [890, 665] width 20 height 20
click at [583, 750] on link "View list" at bounding box center [578, 744] width 90 height 26
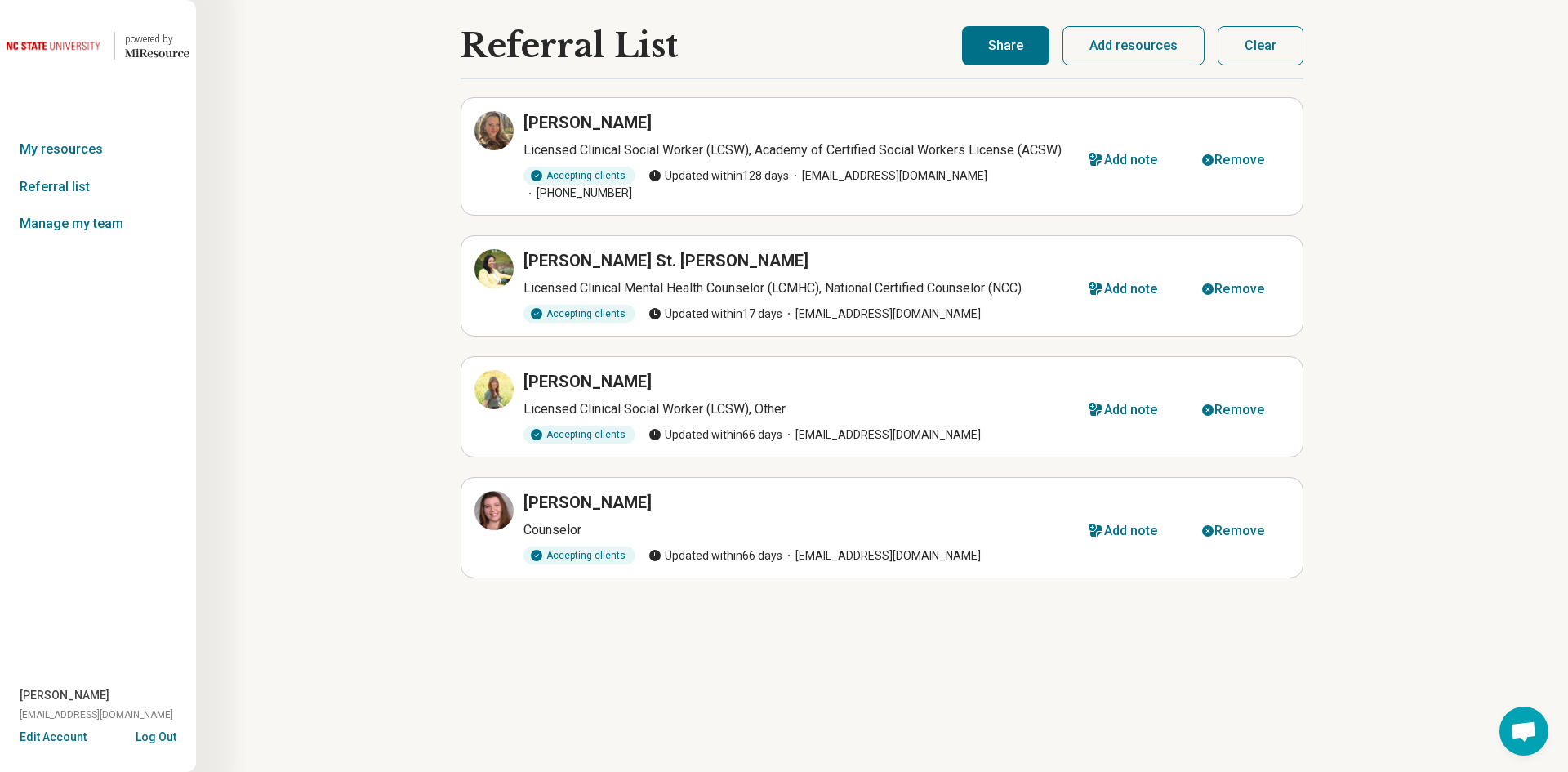
click at [1034, 46] on button "Share" at bounding box center [1006, 45] width 87 height 39
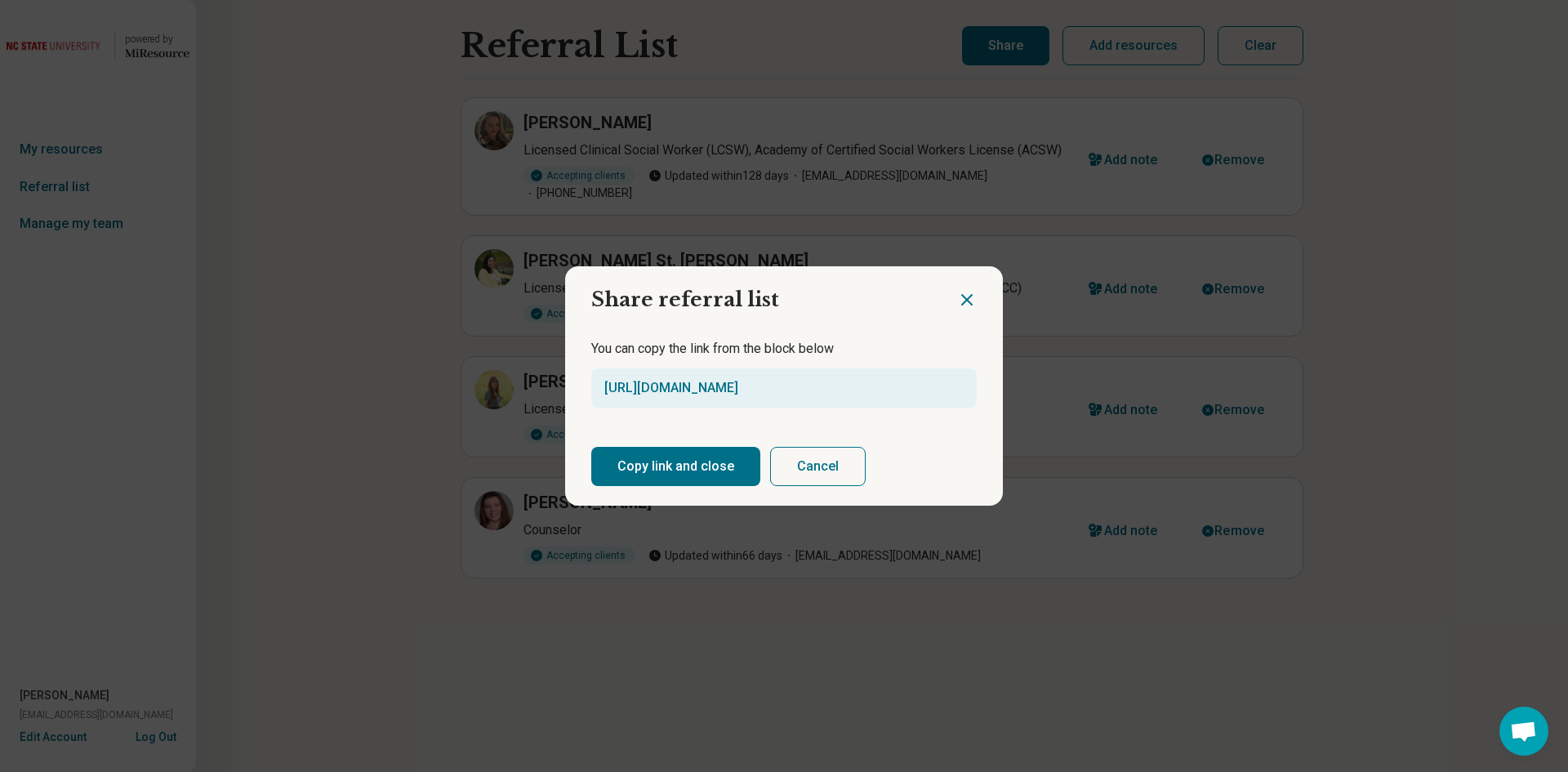
click at [672, 464] on button "Copy link and close" at bounding box center [676, 466] width 169 height 39
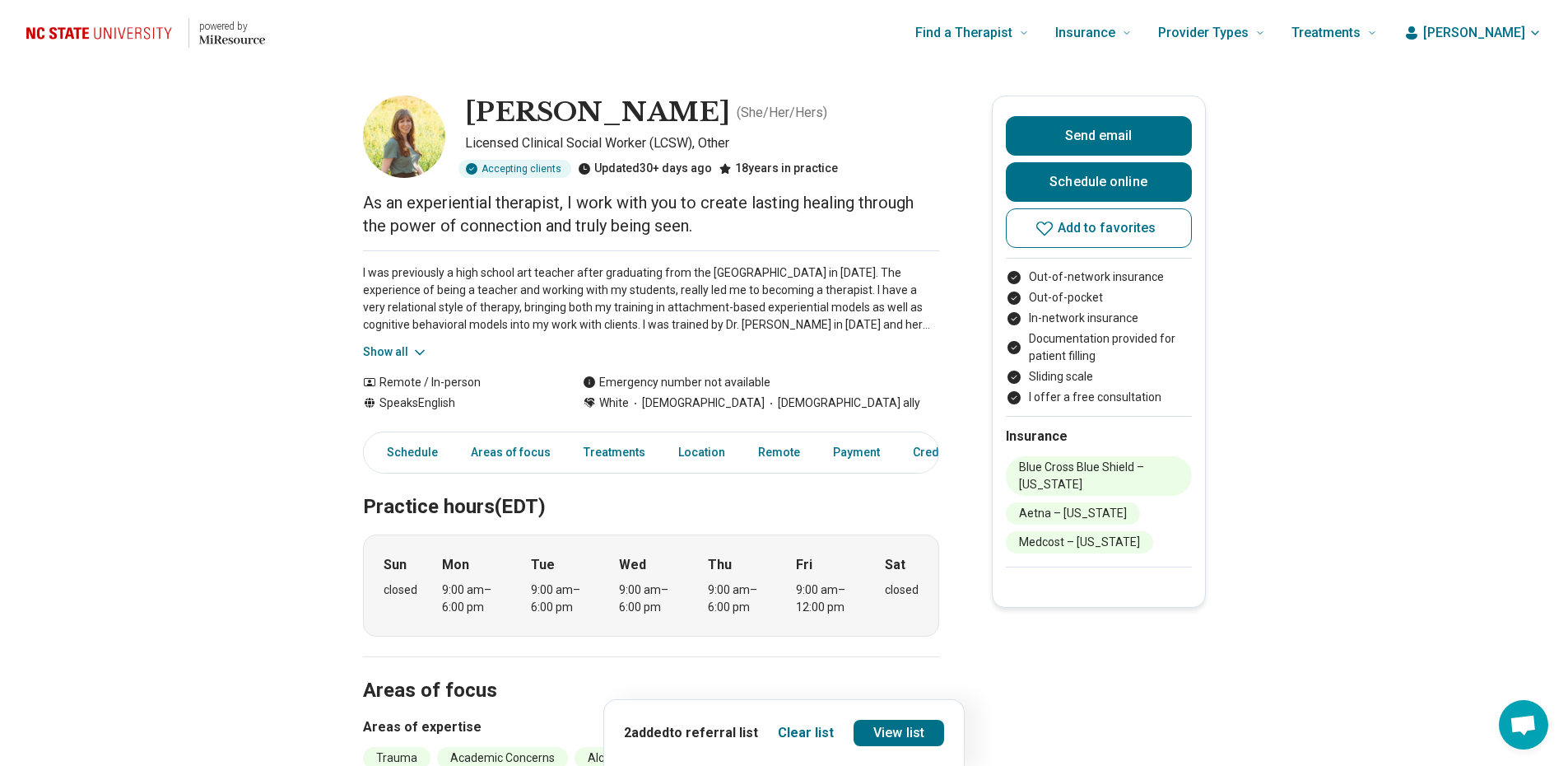
scroll to position [329, 0]
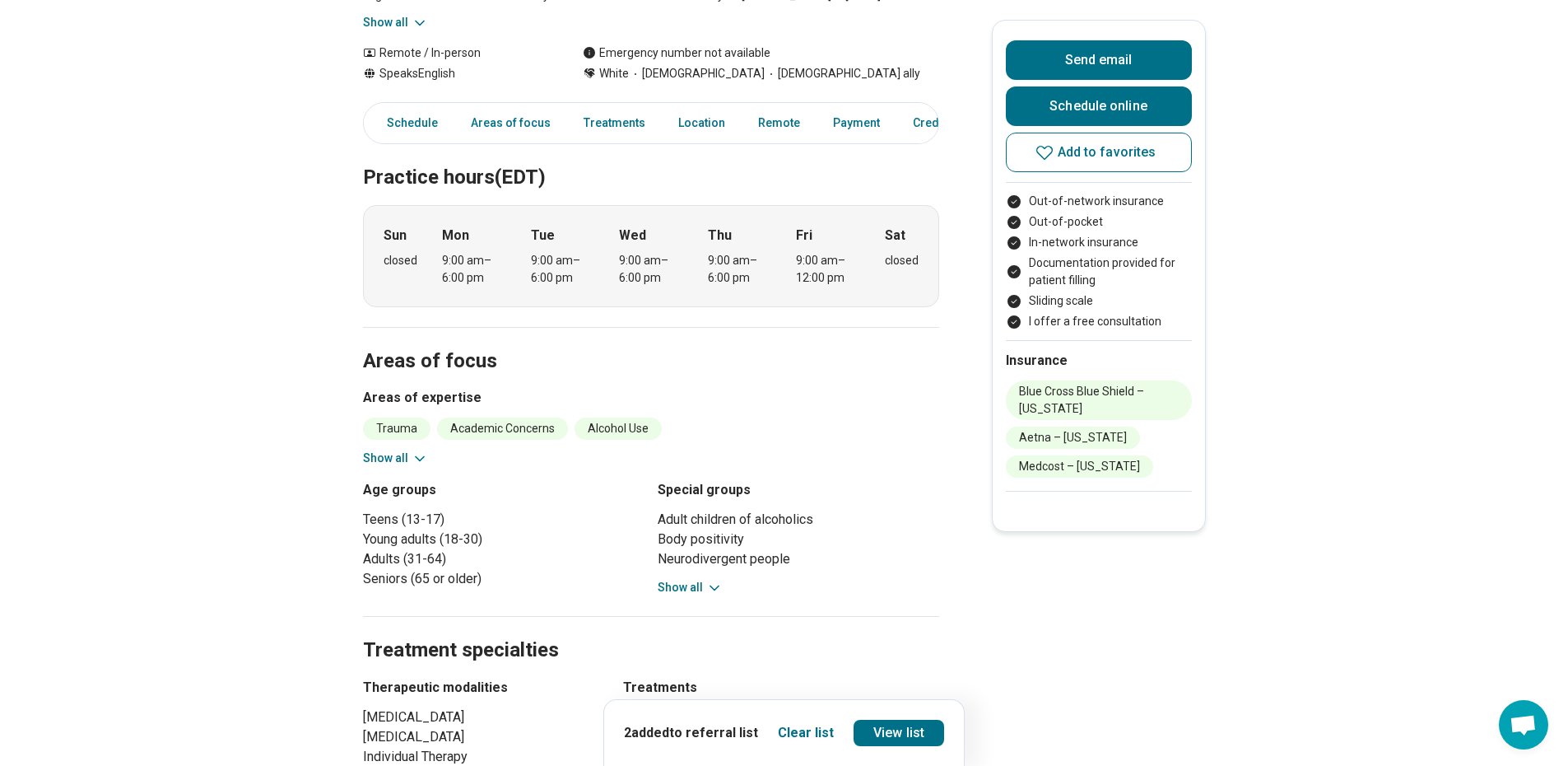
click at [397, 462] on button "Show all" at bounding box center [395, 458] width 65 height 17
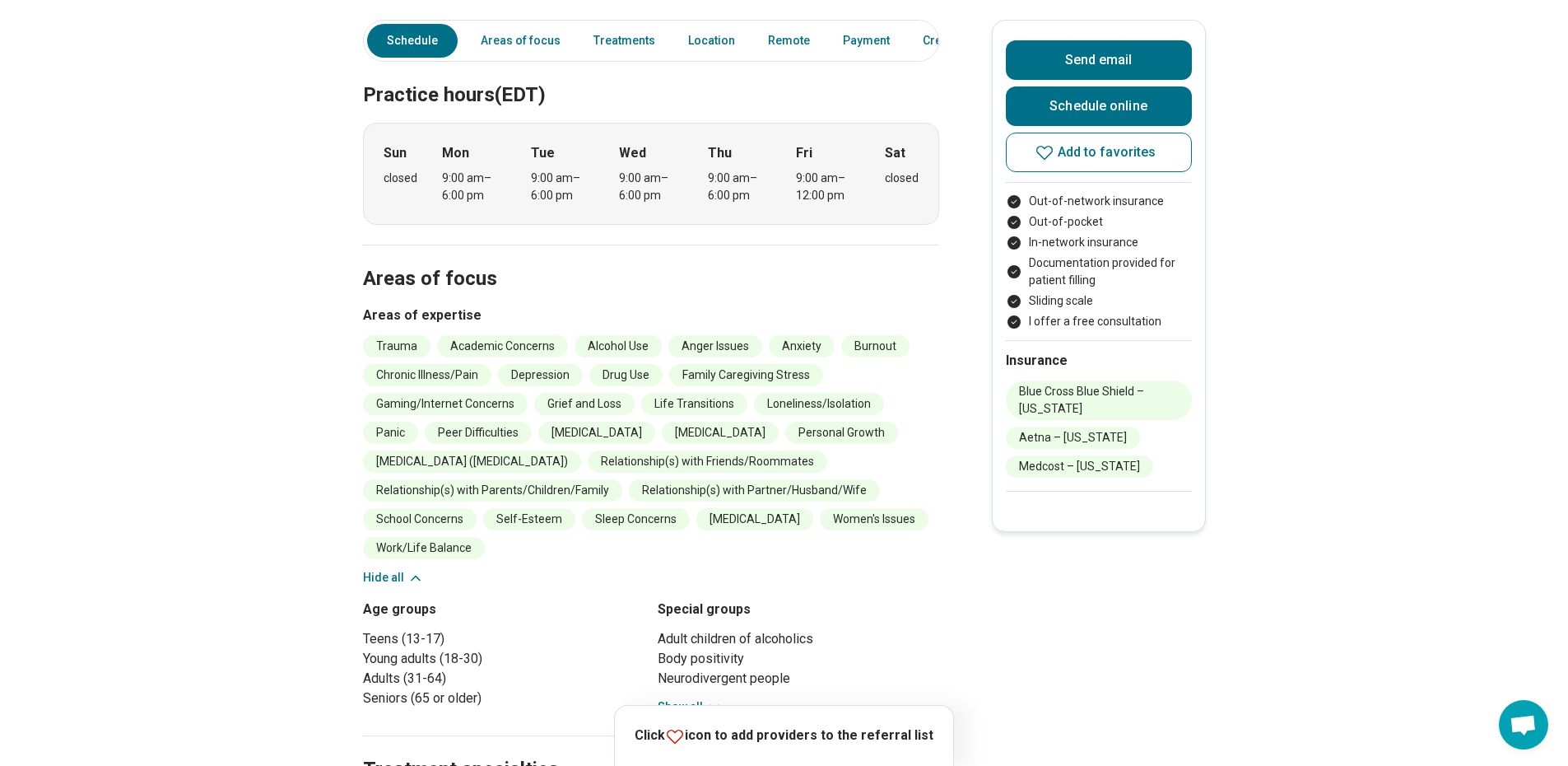
scroll to position [0, 0]
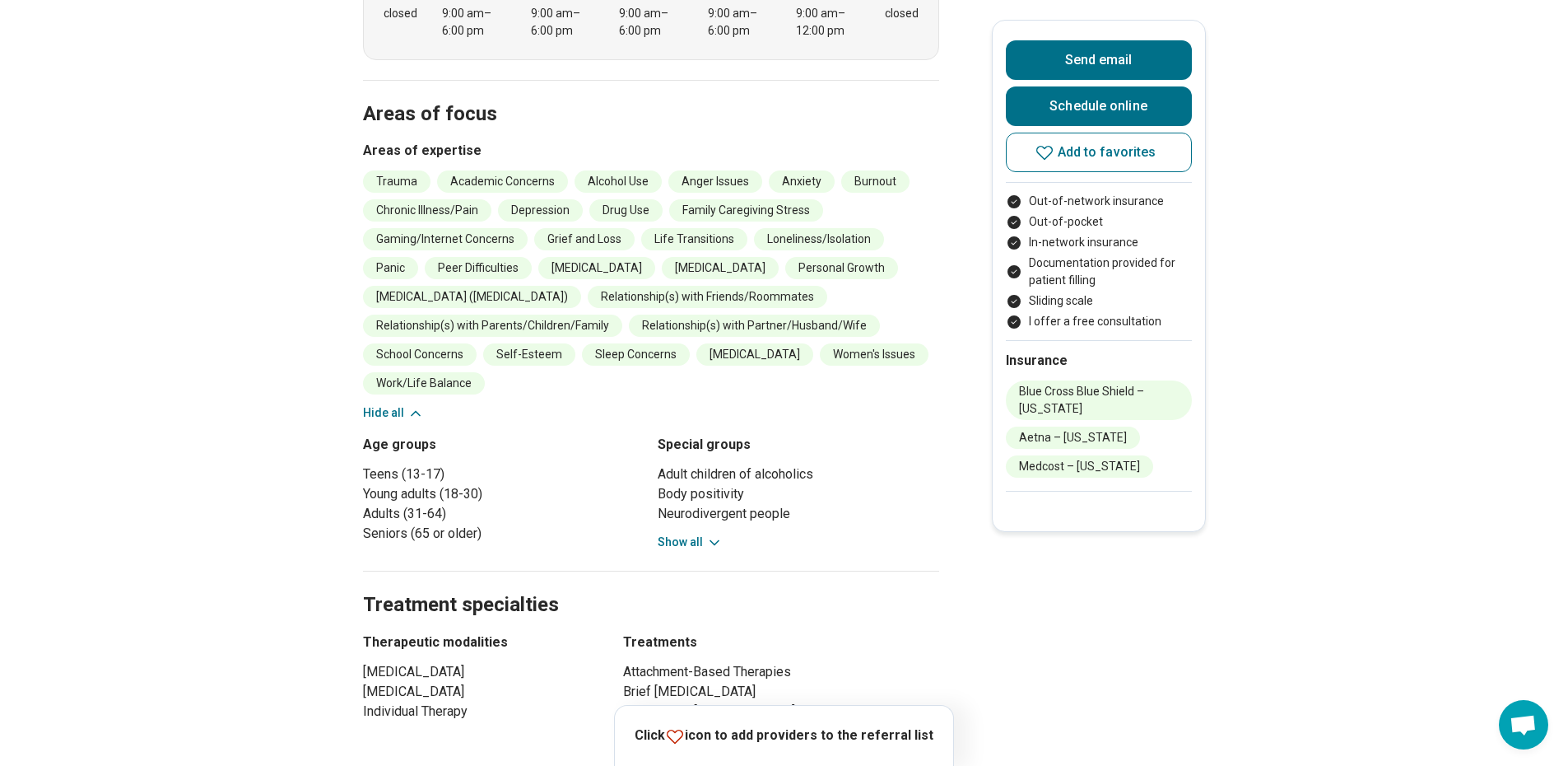
scroll to position [494, 0]
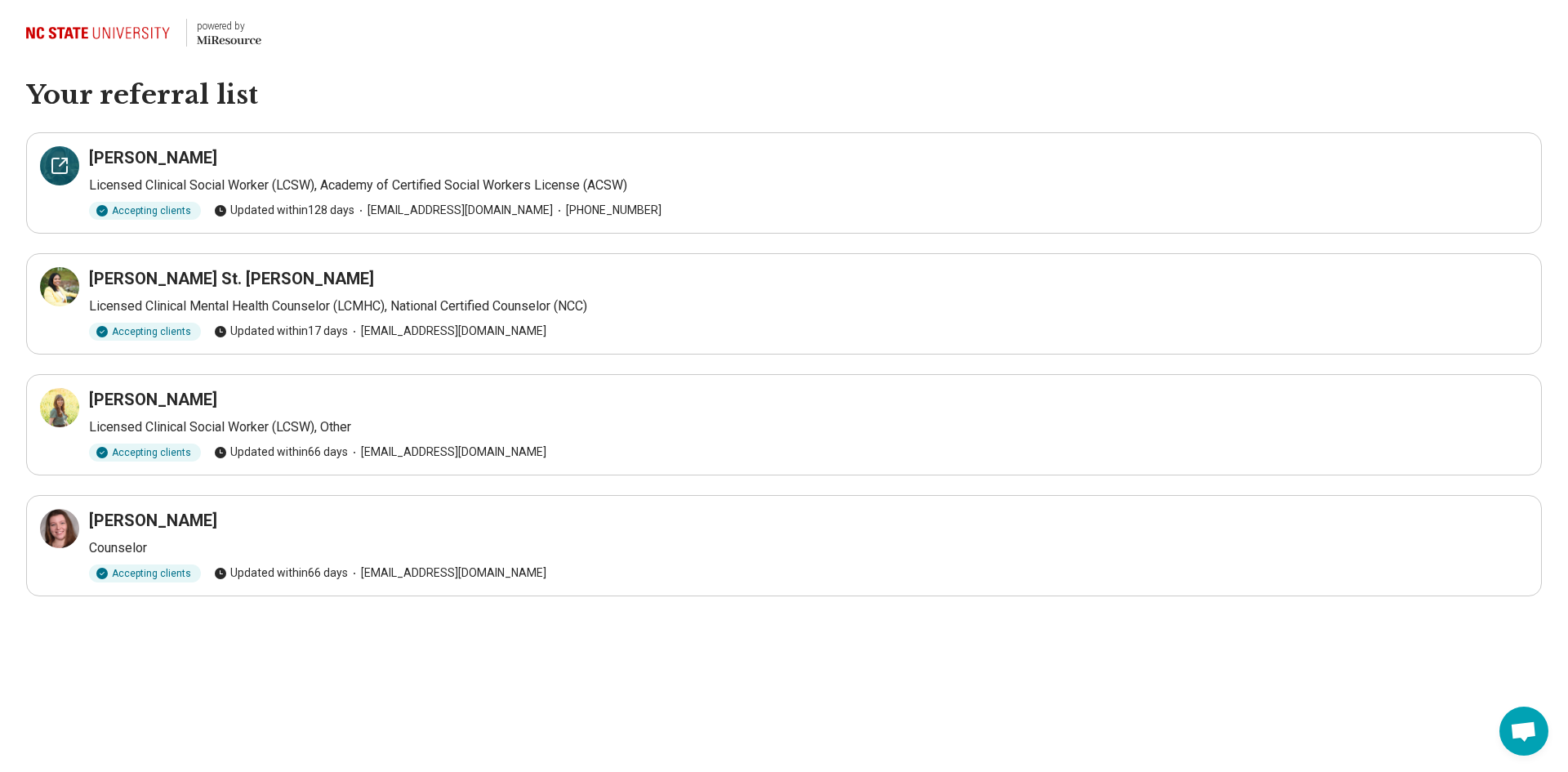
click at [62, 170] on icon at bounding box center [60, 166] width 20 height 20
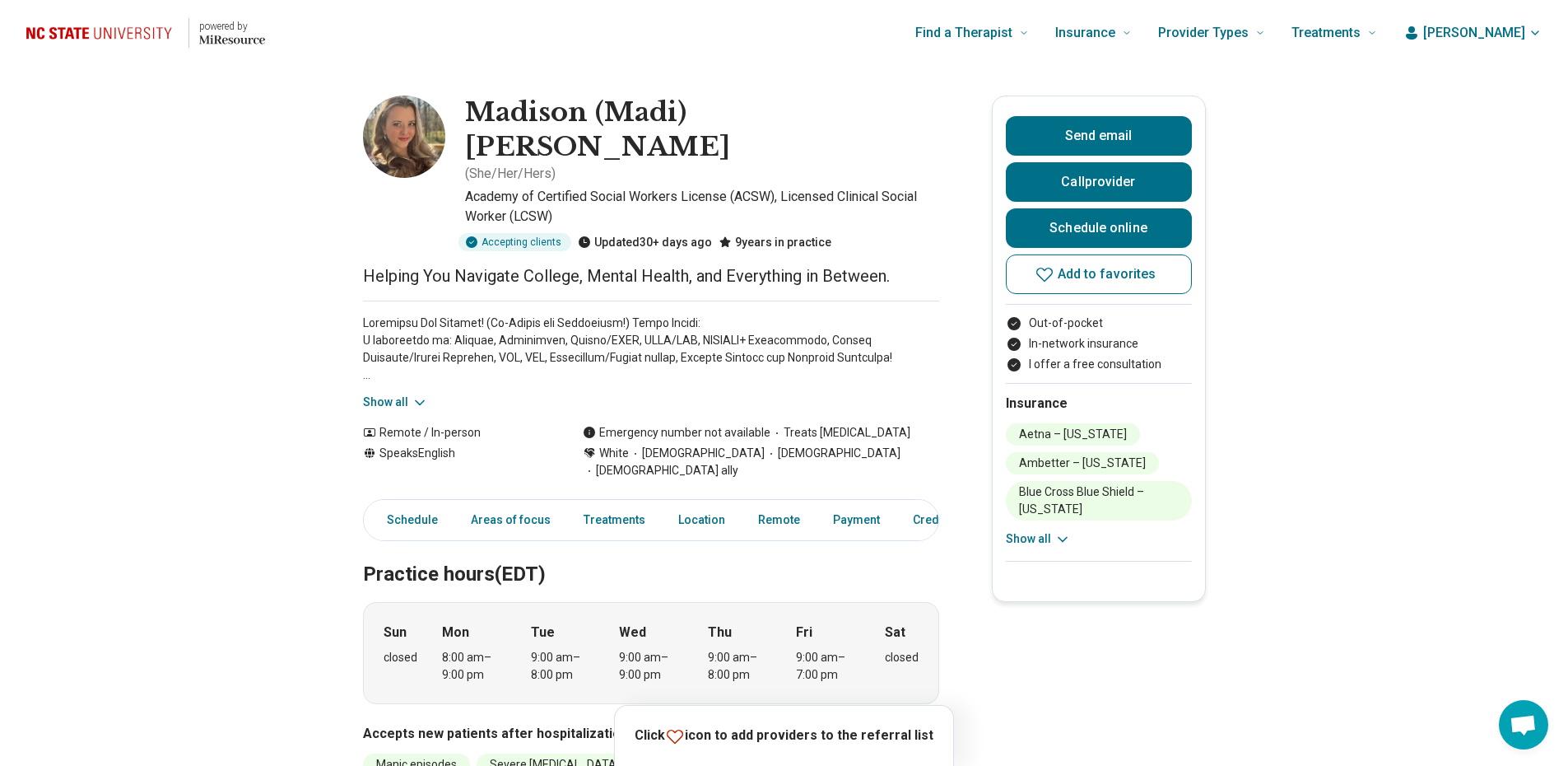
click at [422, 395] on icon at bounding box center [420, 403] width 16 height 16
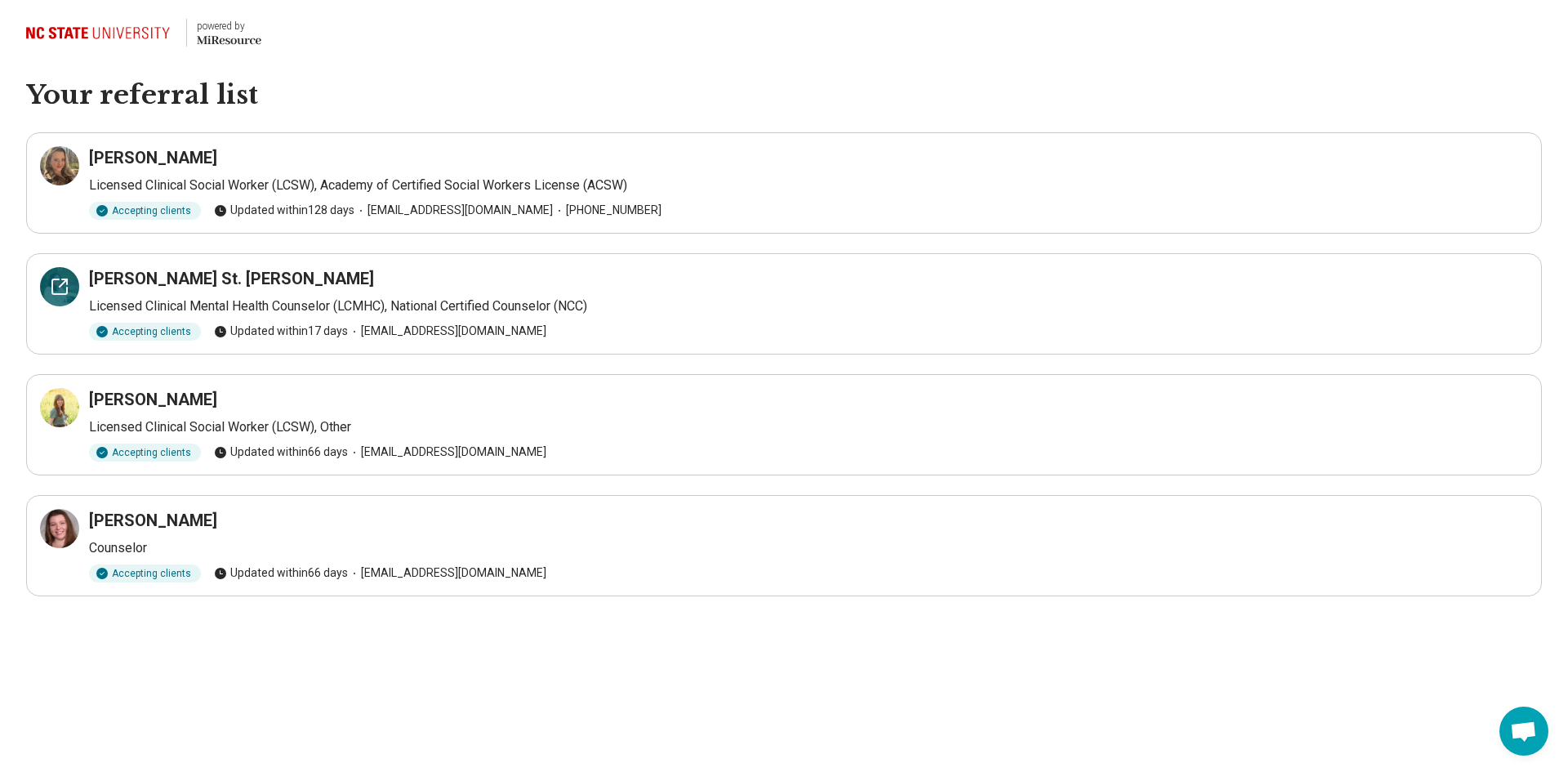
click at [62, 289] on icon at bounding box center [60, 287] width 20 height 20
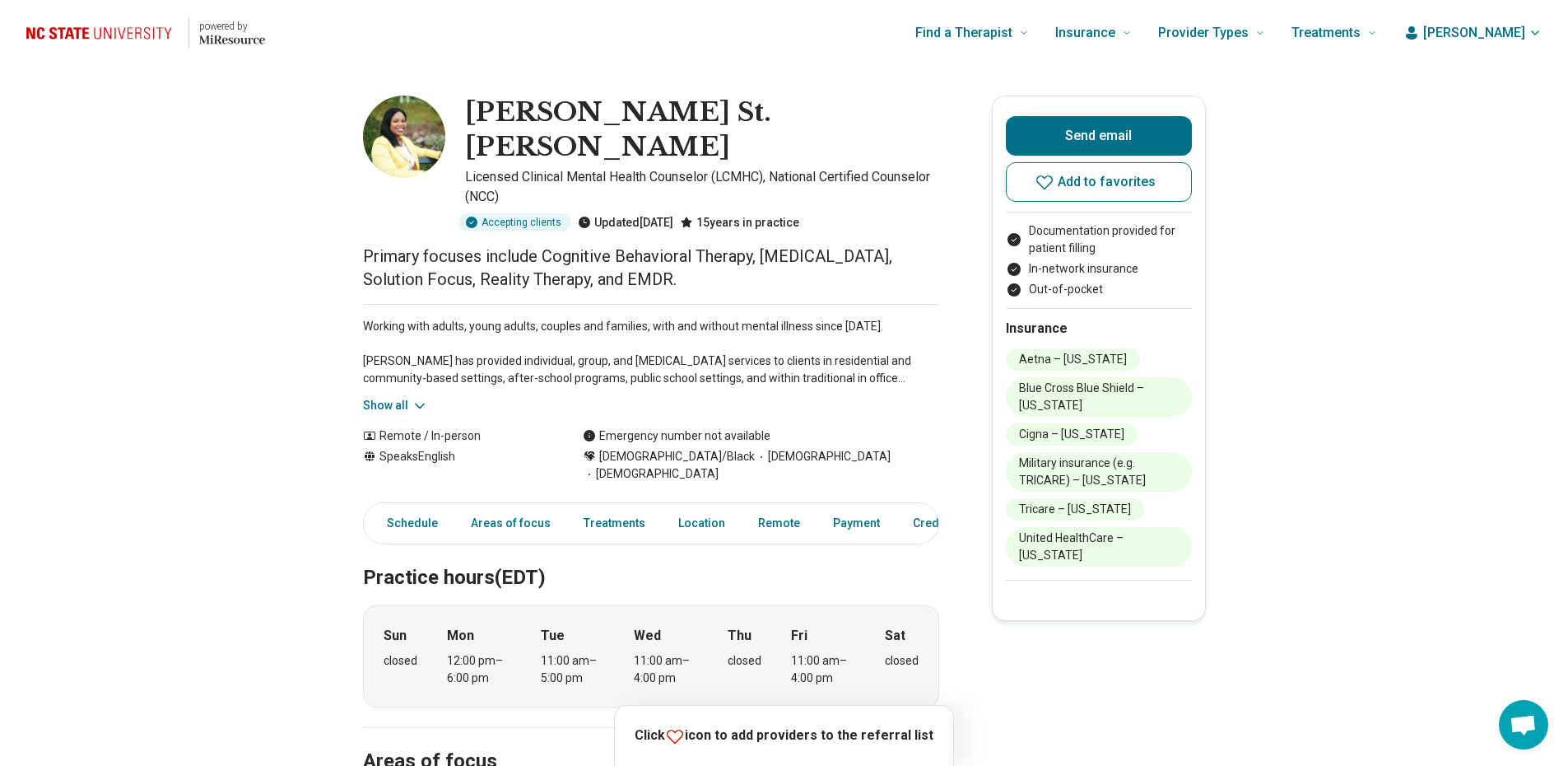
click at [393, 397] on button "Show all" at bounding box center [395, 405] width 65 height 17
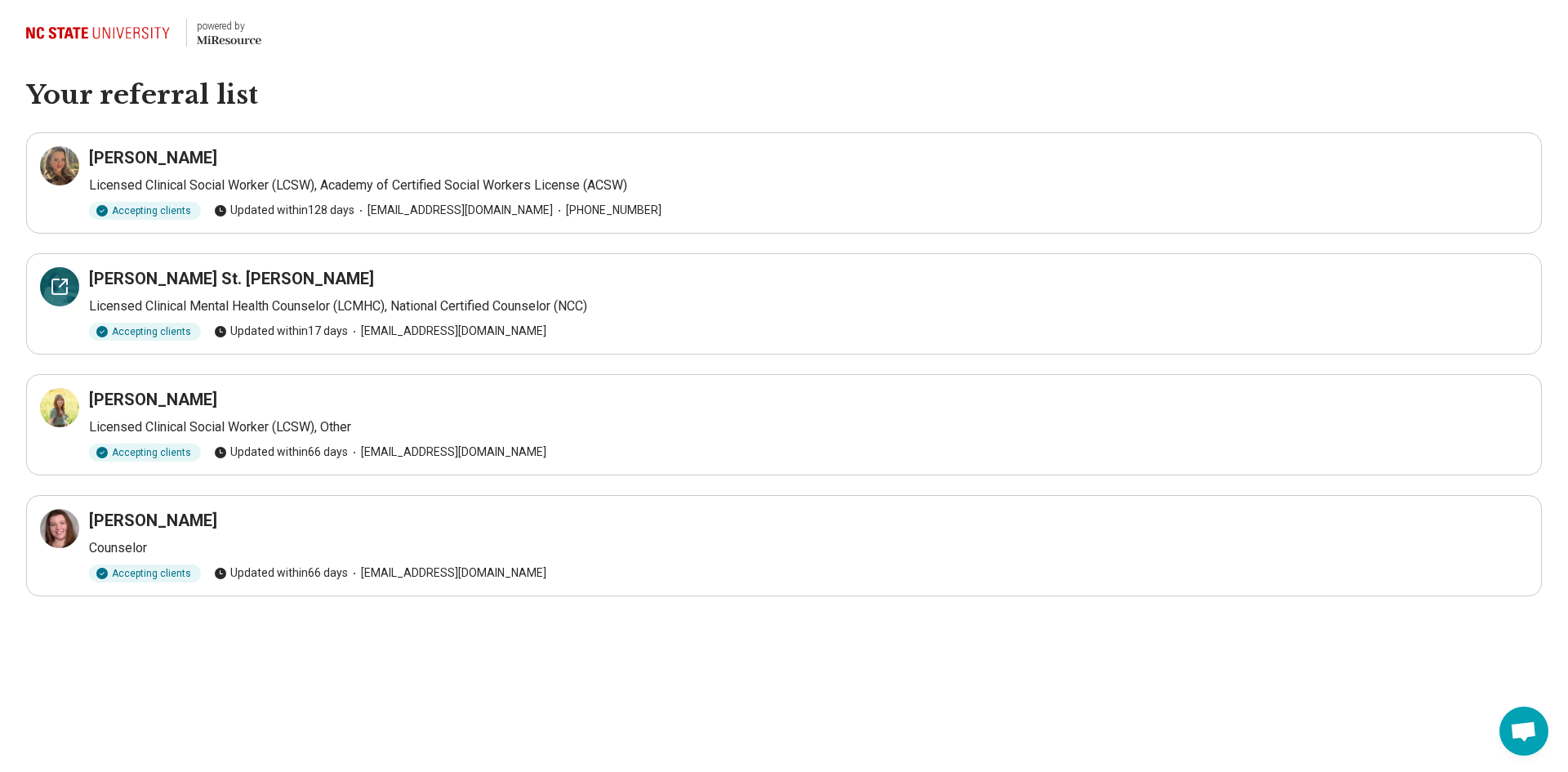
click at [67, 292] on icon at bounding box center [60, 286] width 14 height 14
